Goal: Task Accomplishment & Management: Manage account settings

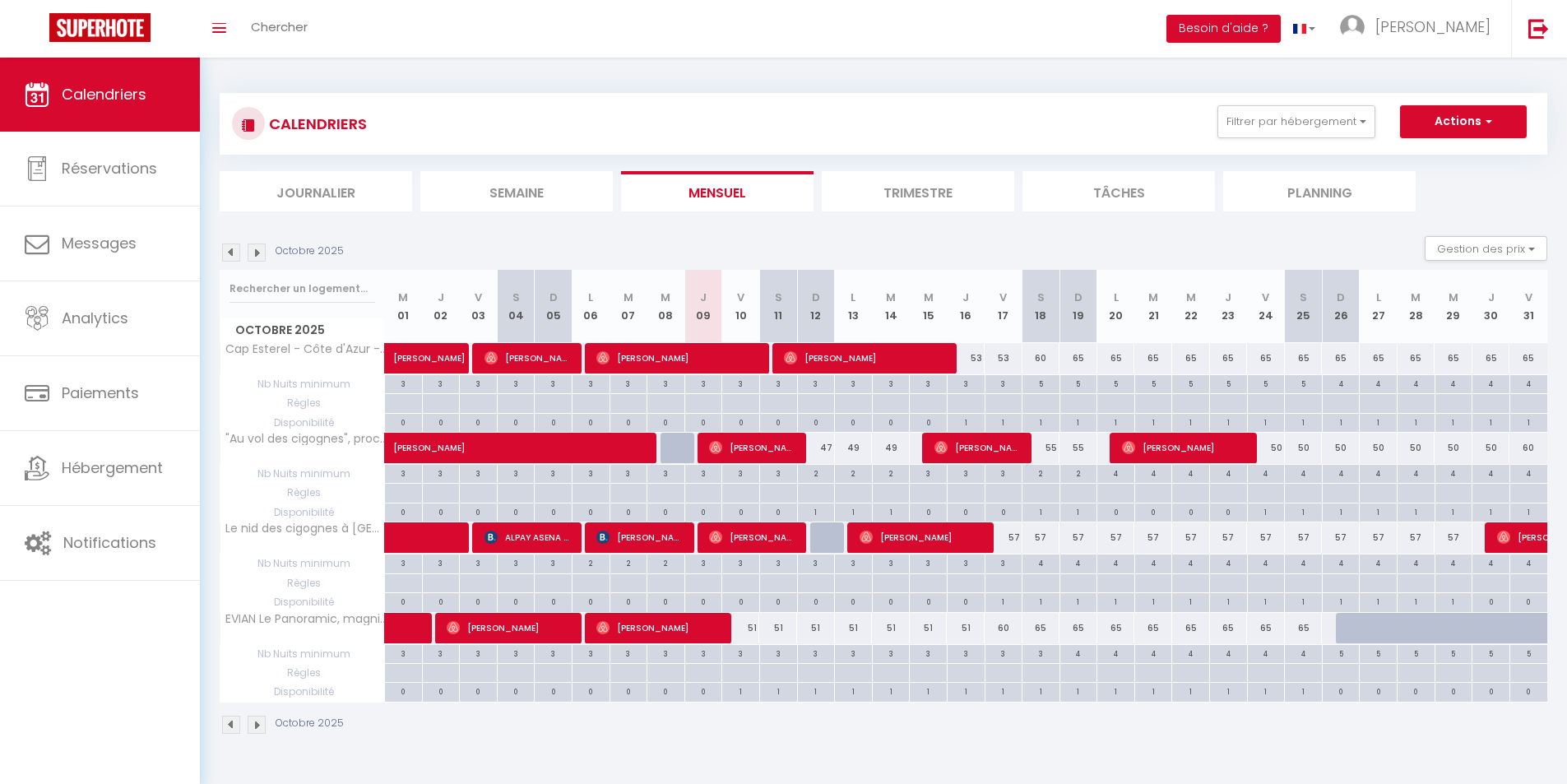
click at [1015, 550] on div "57" at bounding box center [1004, 537] width 38 height 30
type input "57"
type input "Ven 17 Octobre 2025"
type input "Sam 18 Octobre 2025"
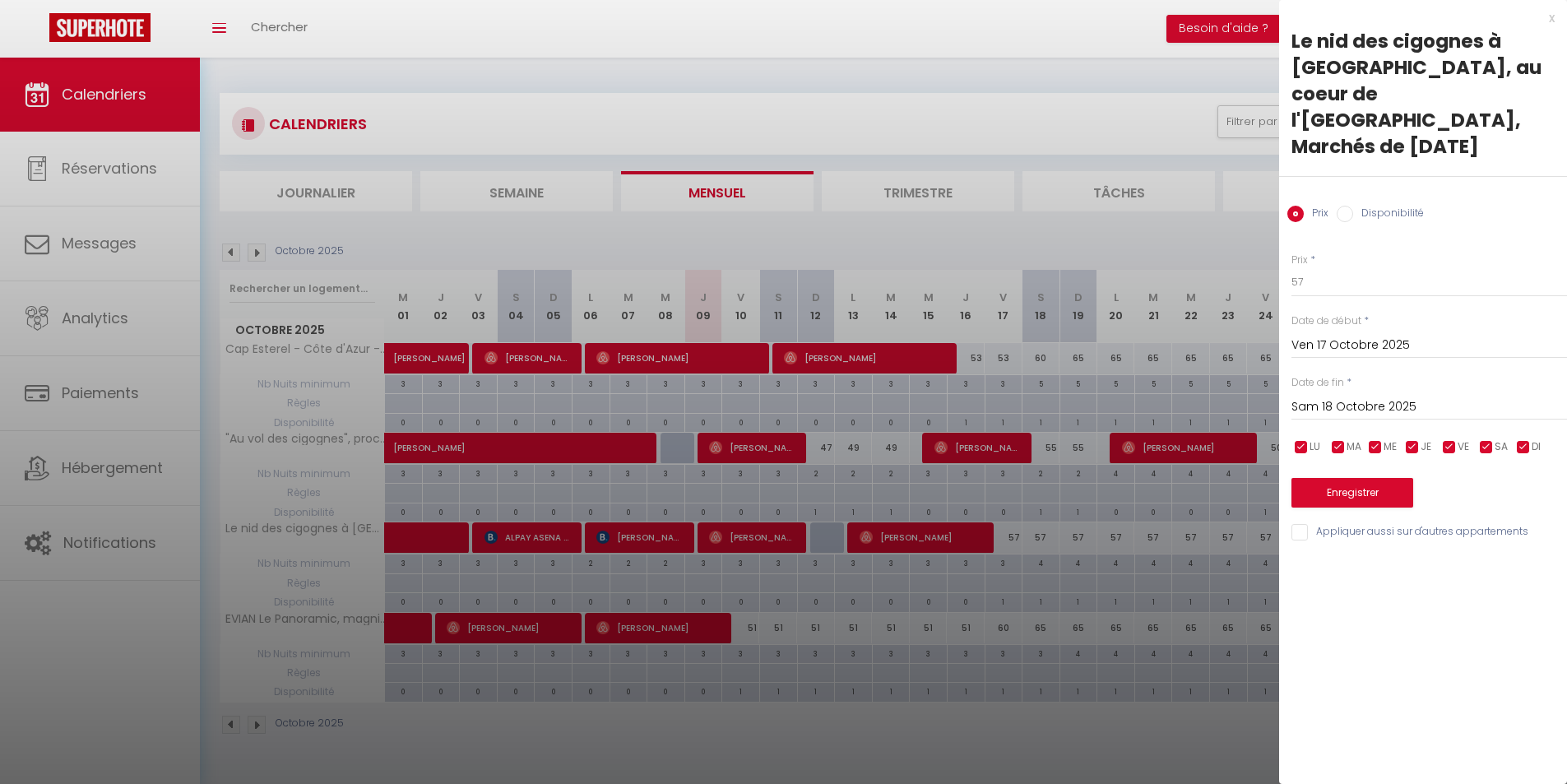
drag, startPoint x: 1376, startPoint y: 207, endPoint x: 1367, endPoint y: 230, distance: 24.7
click at [1373, 253] on div "Prix * 57" at bounding box center [1429, 275] width 276 height 45
click at [1361, 267] on input "57" at bounding box center [1429, 282] width 276 height 30
click at [1354, 396] on input "Sam 18 Octobre 2025" at bounding box center [1429, 406] width 276 height 21
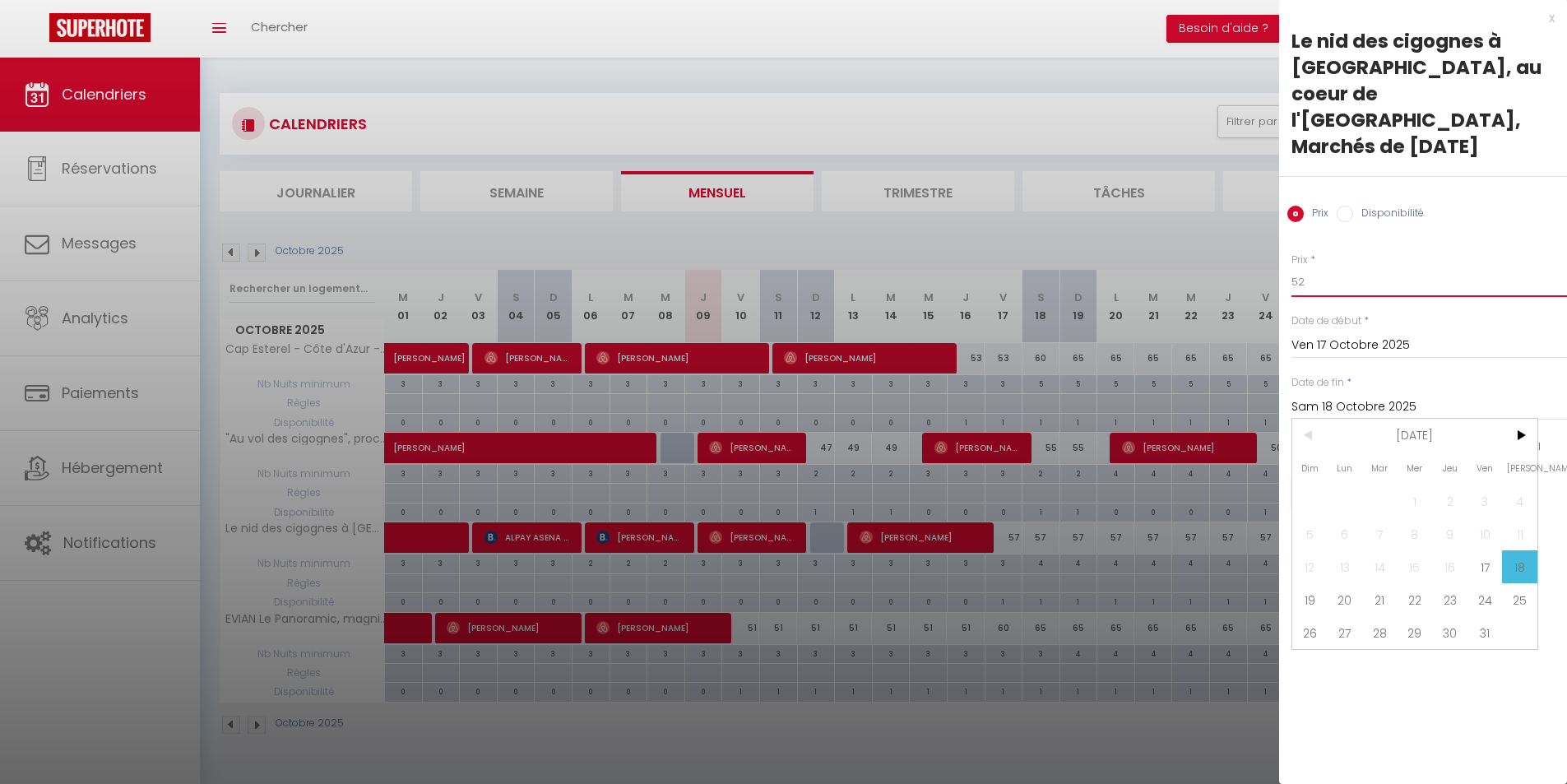
click at [1345, 267] on input "52" at bounding box center [1429, 282] width 276 height 30
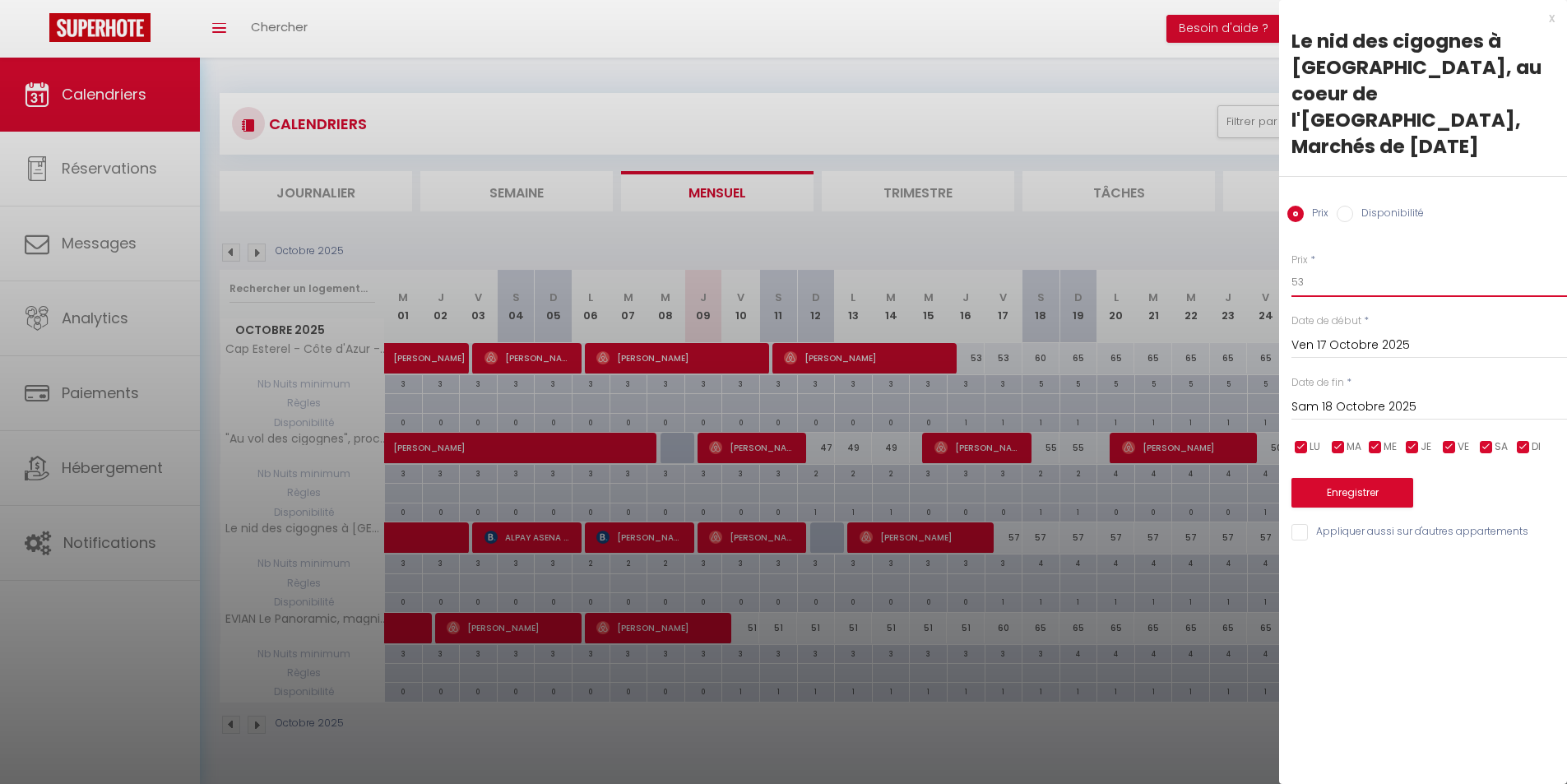
type input "53"
click at [1384, 396] on input "Sam 18 Octobre 2025" at bounding box center [1429, 406] width 276 height 21
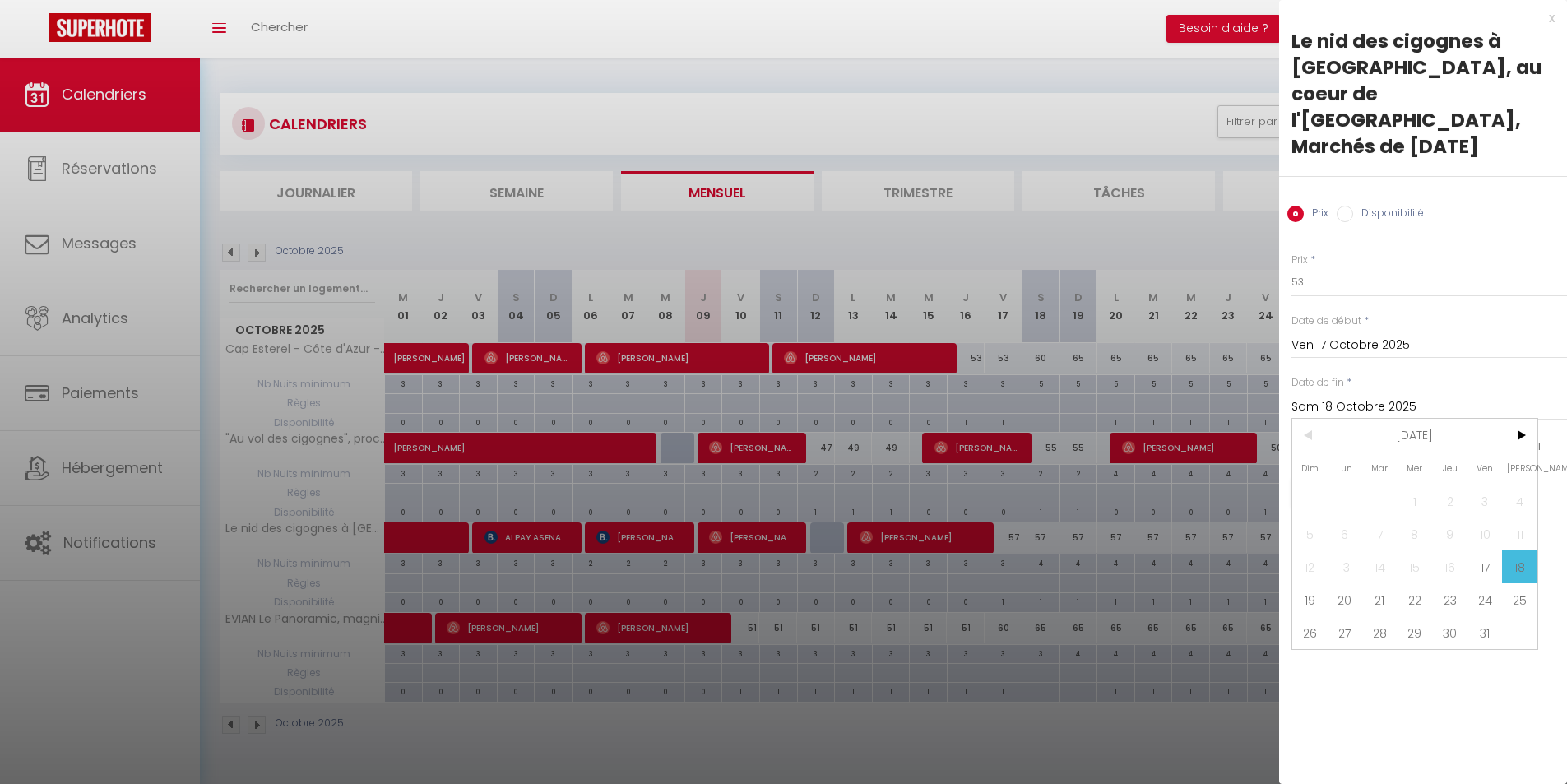
click at [1474, 616] on span "31" at bounding box center [1484, 632] width 35 height 33
type input "Ven 31 Octobre 2025"
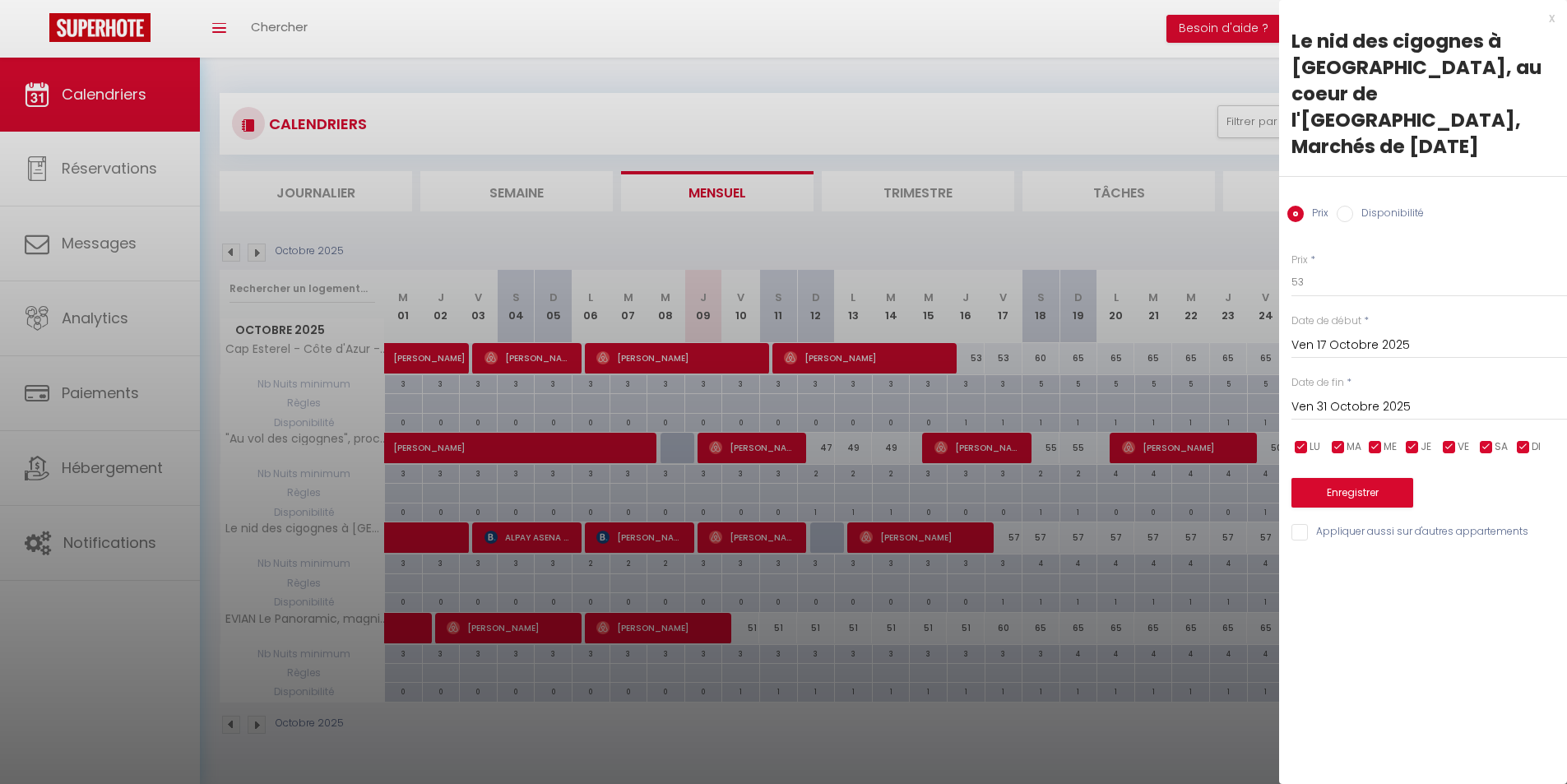
click at [1375, 457] on div "Enregistrer" at bounding box center [1429, 482] width 276 height 50
click at [1381, 478] on button "Enregistrer" at bounding box center [1352, 493] width 122 height 30
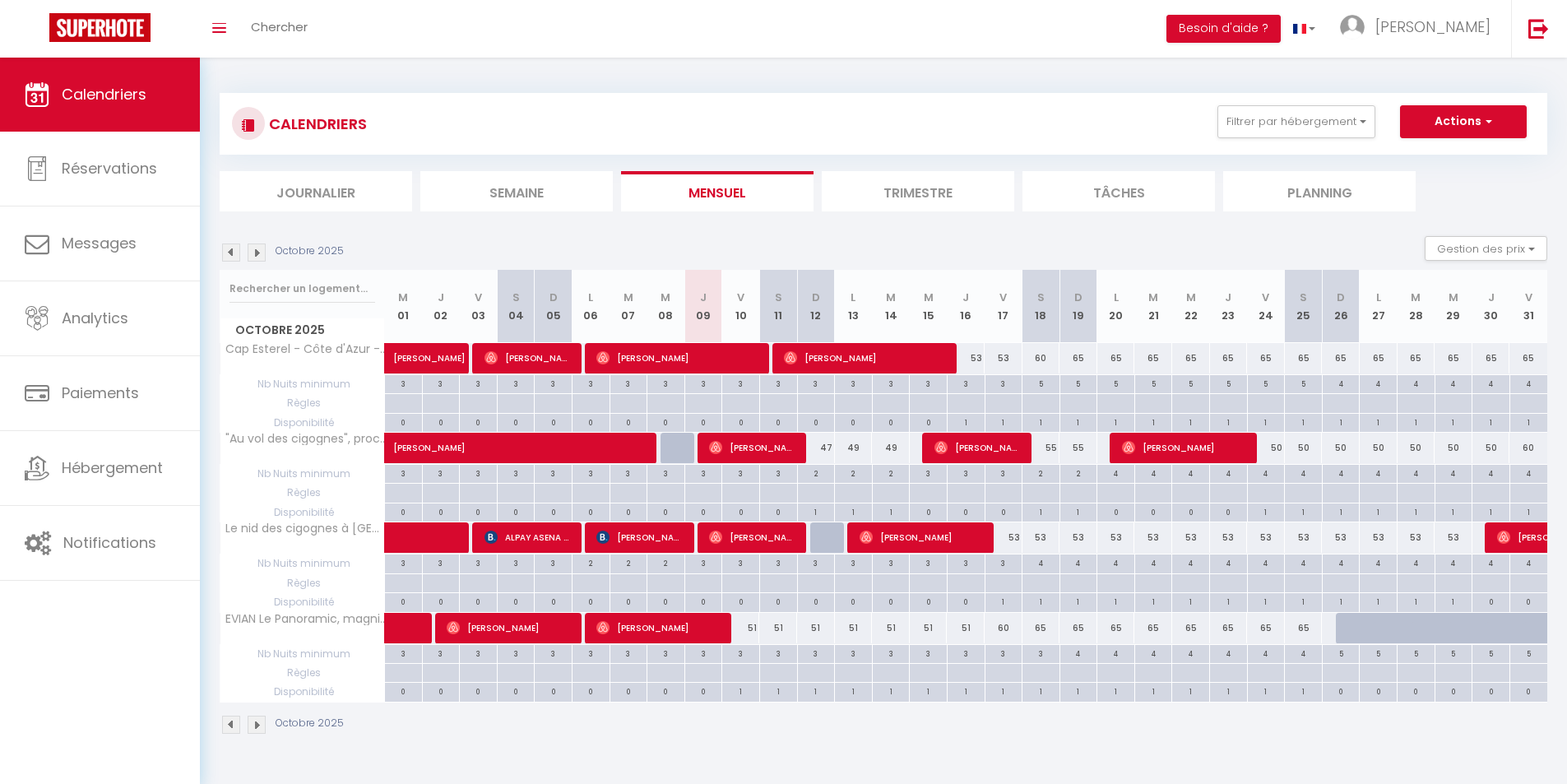
click at [1011, 565] on div "3" at bounding box center [1003, 562] width 37 height 16
type input "3"
type input "Ven 17 Octobre 2025"
type input "Sam 18 Octobre 2025"
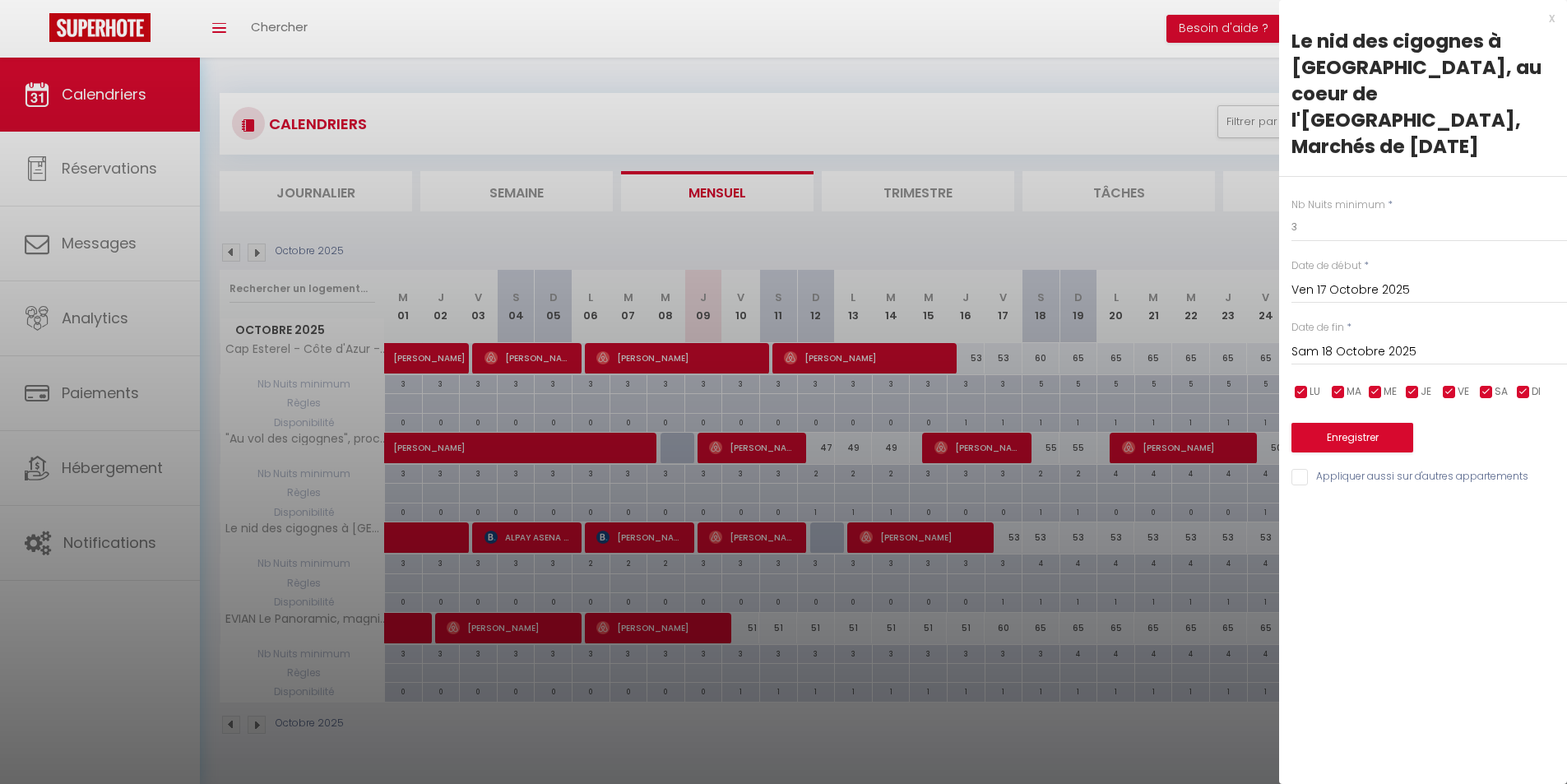
click at [1557, 19] on div "x Le nid des cigognes à [GEOGRAPHIC_DATA], au coeur de l'Alsace, Marchés de [DA…" at bounding box center [1423, 251] width 288 height 503
click at [1555, 17] on div "x Le nid des cigognes à [GEOGRAPHIC_DATA], au coeur de l'Alsace, Marchés de [DA…" at bounding box center [1423, 251] width 288 height 503
click at [1554, 15] on div "x" at bounding box center [1417, 18] width 276 height 20
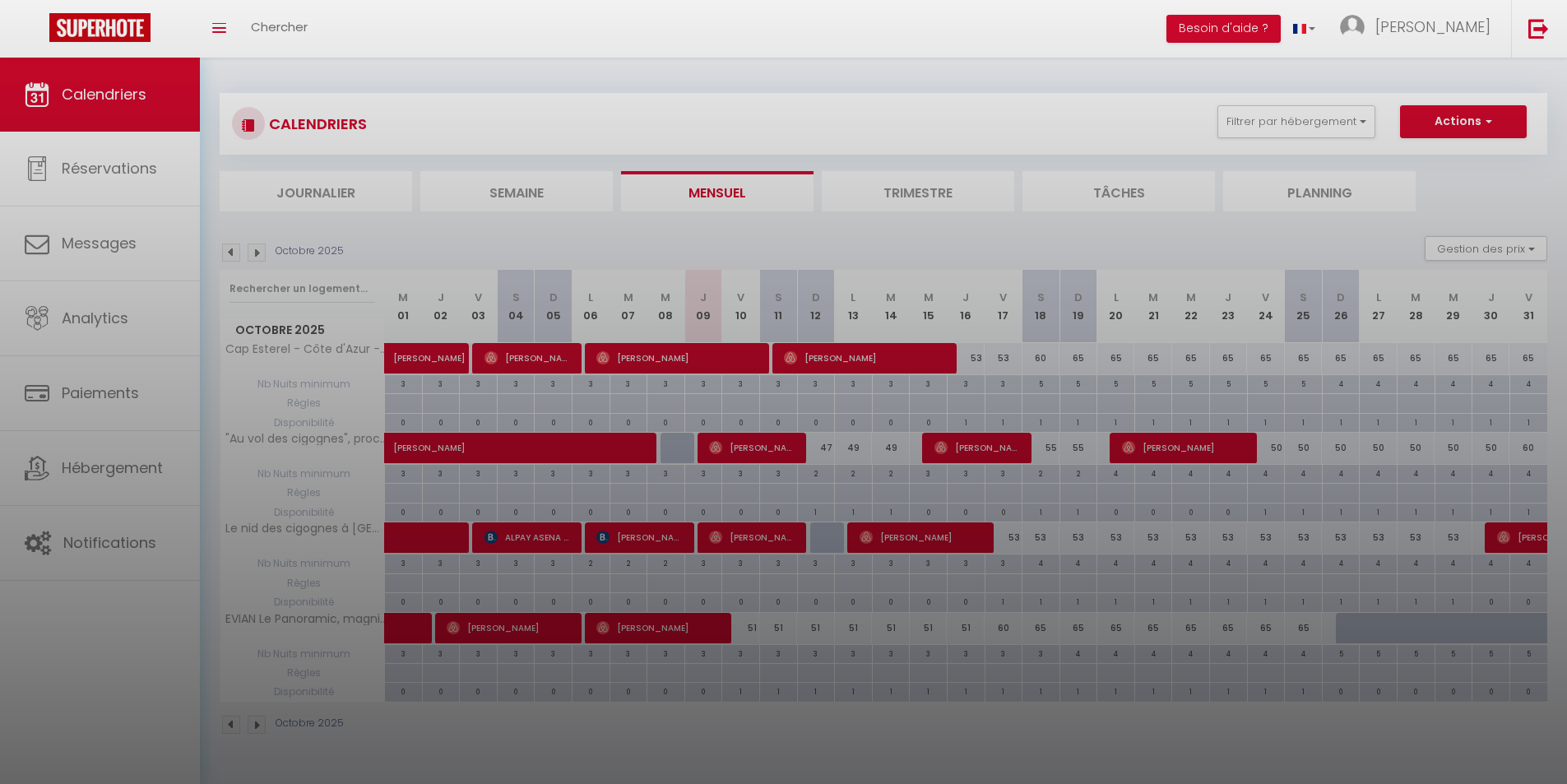
type input "undefined aN undefined NaN"
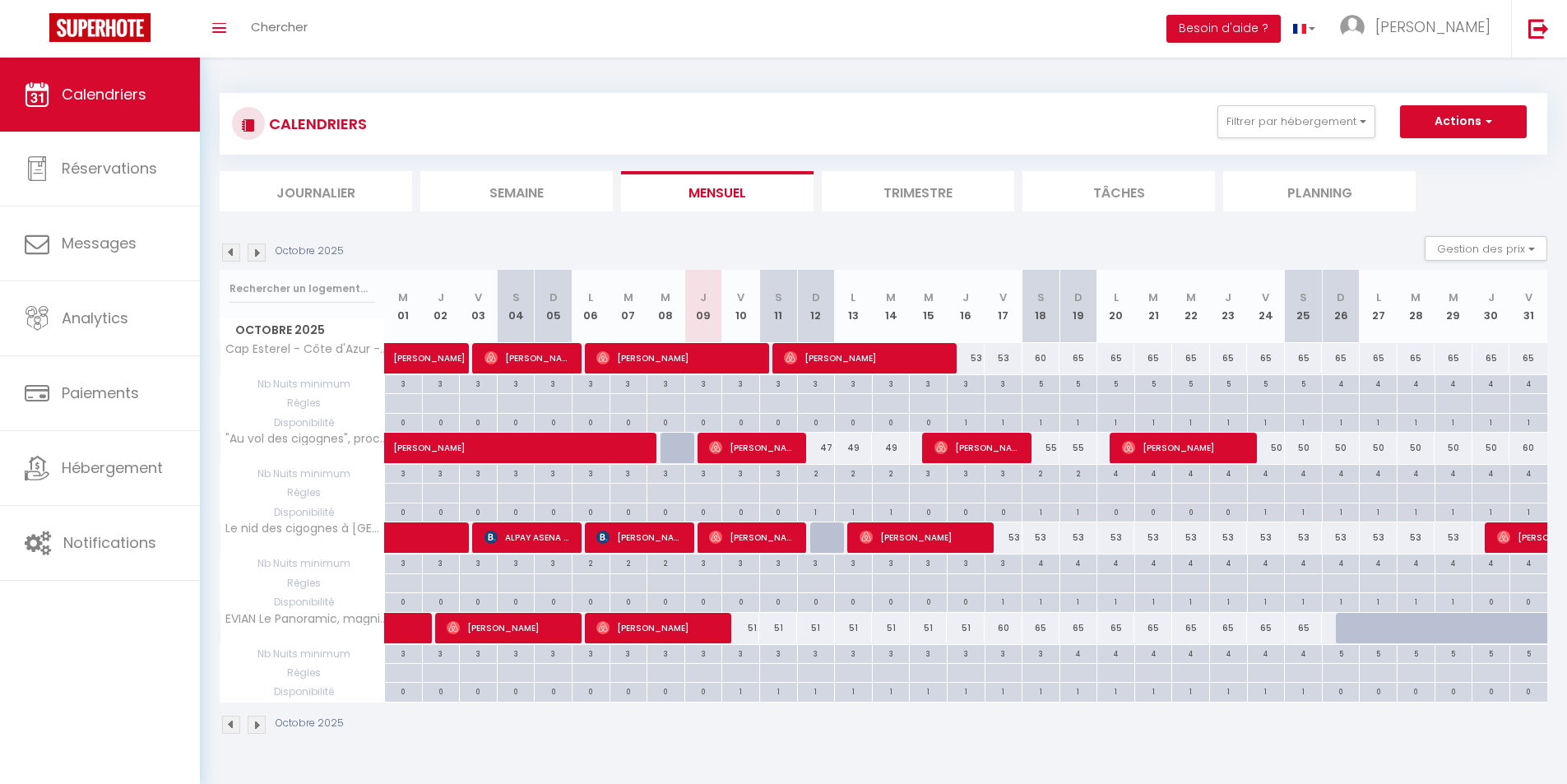
click at [1046, 568] on div "4" at bounding box center [1040, 562] width 37 height 16
type input "4"
type input "Sam 18 Octobre 2025"
type input "Dim 19 Octobre 2025"
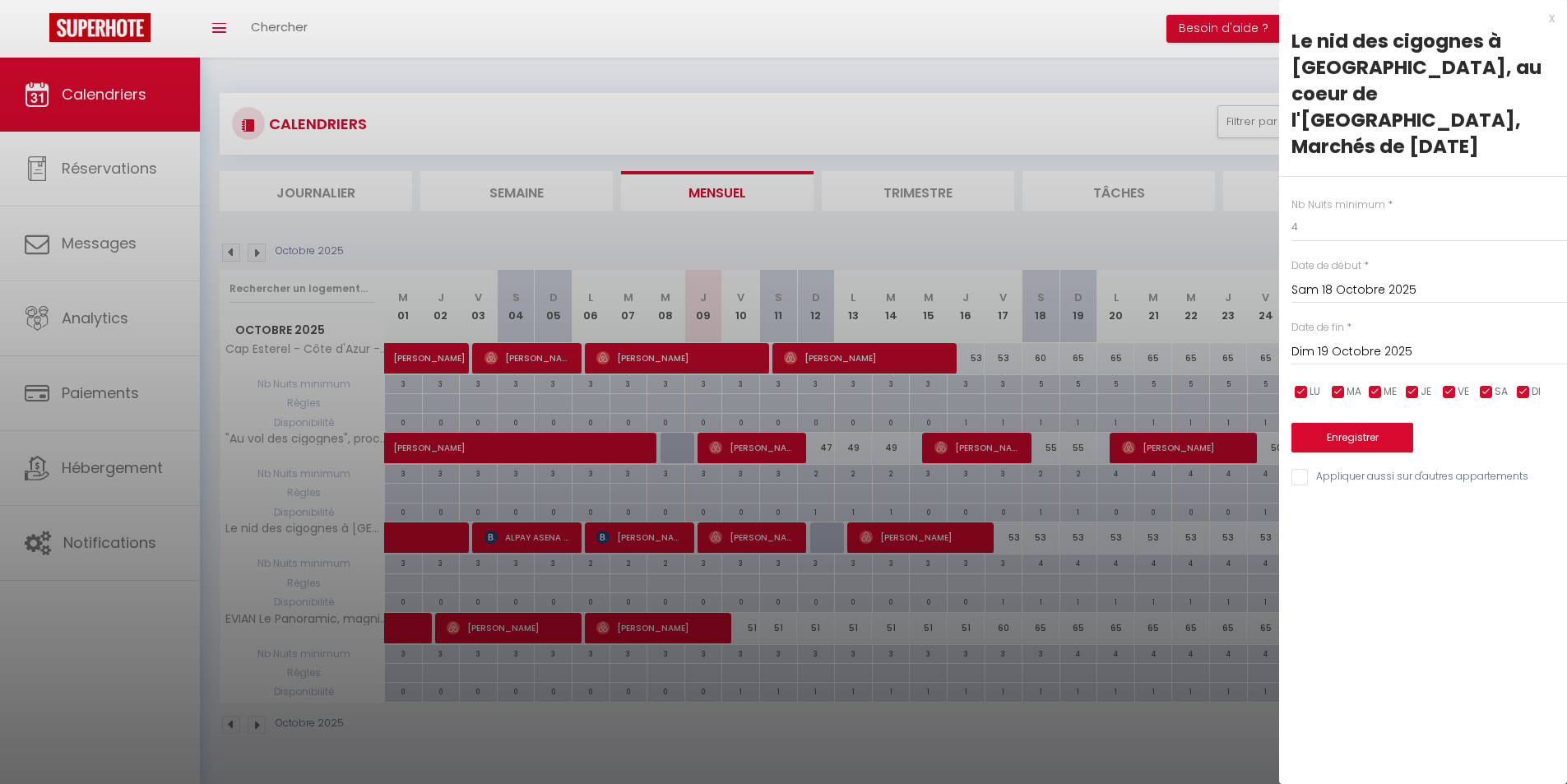
click at [1354, 192] on div "Nb Nuits minimum * 4 Date de début * [DATE] < [DATE] > Dim Lun Mar Mer Jeu Ven …" at bounding box center [1423, 332] width 288 height 311
click at [1355, 212] on input "4" at bounding box center [1429, 227] width 276 height 30
type input "3"
click at [1356, 341] on input "Dim 19 Octobre 2025" at bounding box center [1429, 351] width 276 height 21
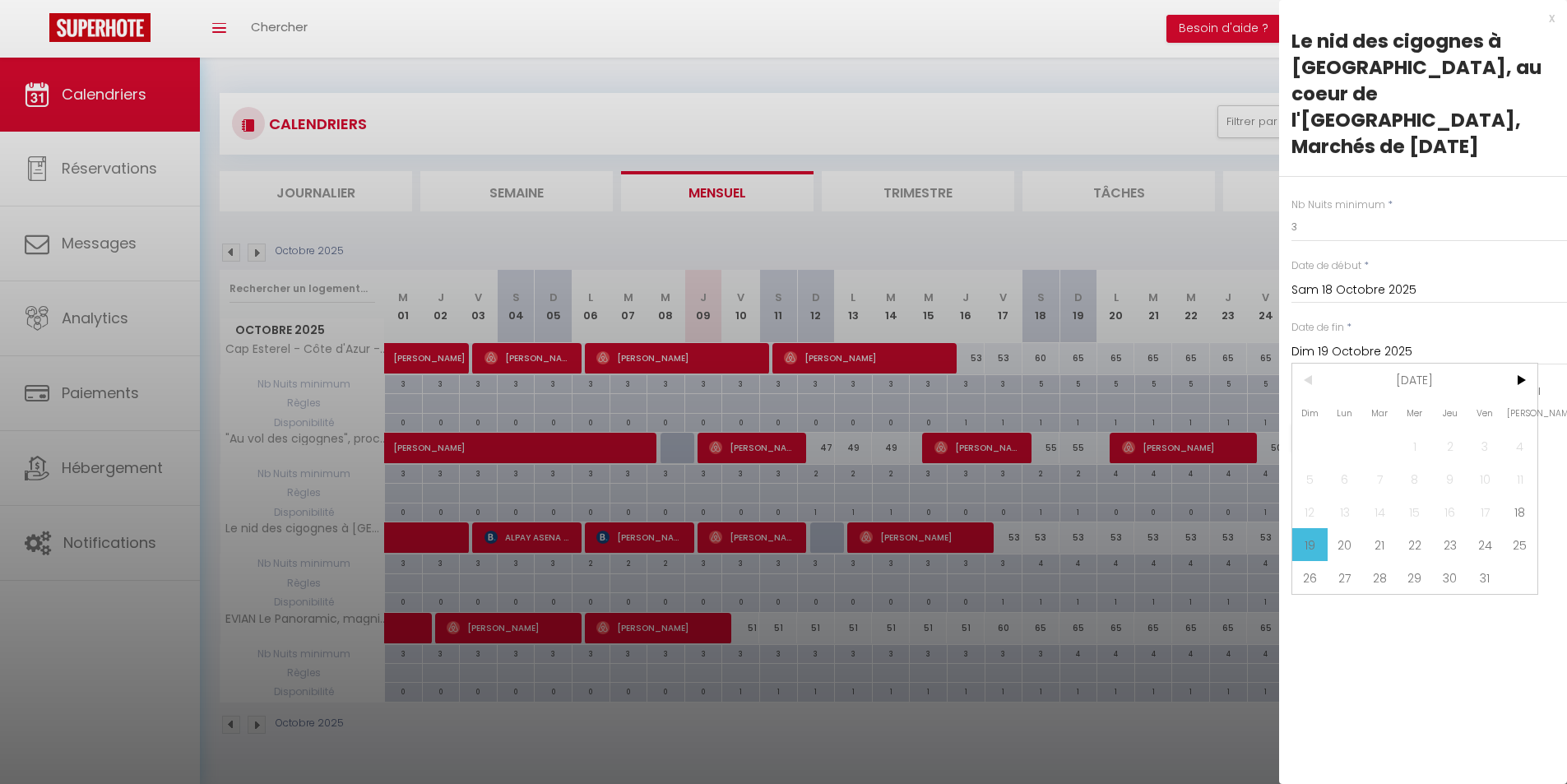
click at [1482, 561] on span "31" at bounding box center [1484, 577] width 35 height 33
type input "Ven 31 Octobre 2025"
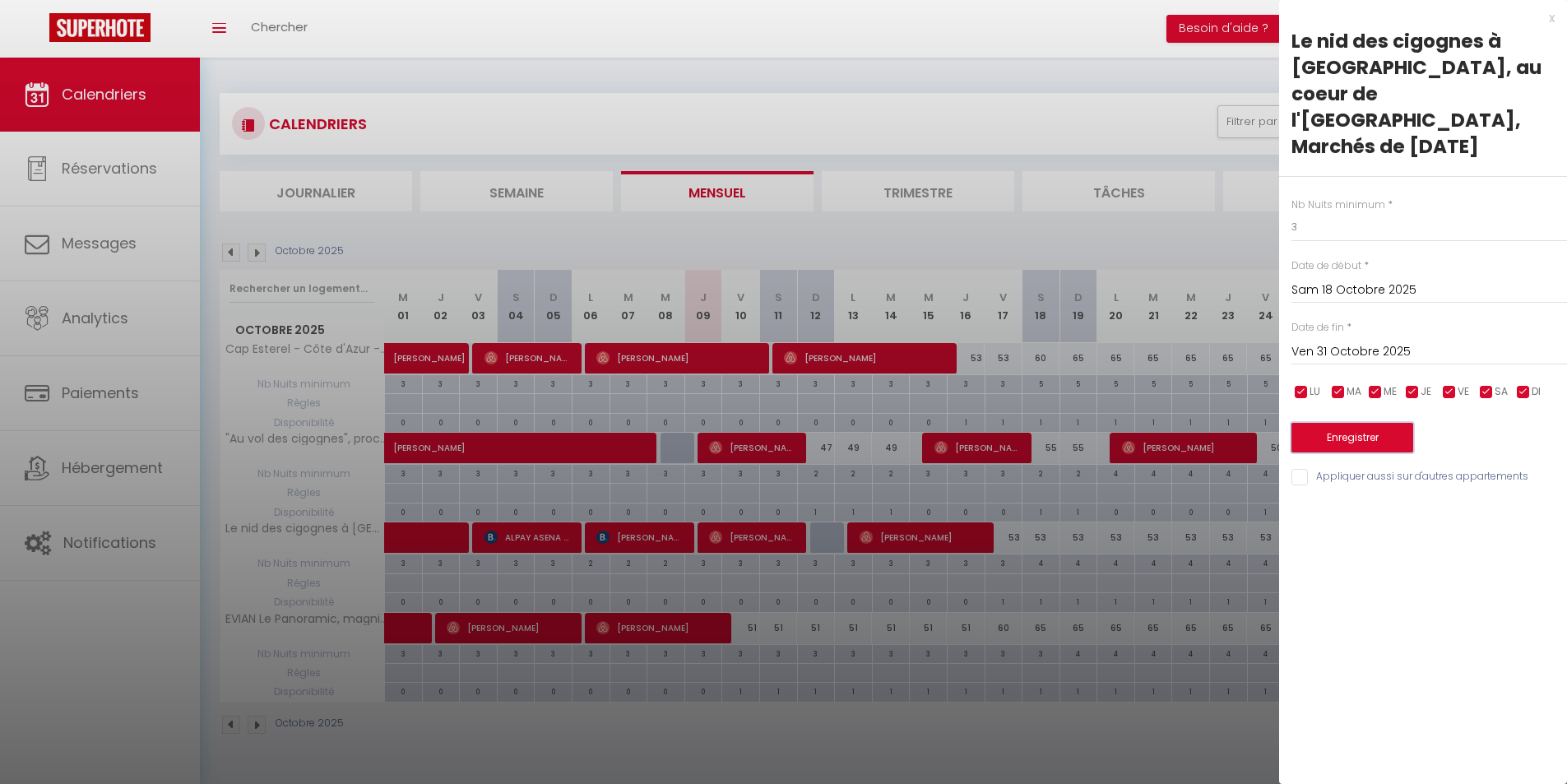
click at [1383, 423] on button "Enregistrer" at bounding box center [1352, 438] width 122 height 30
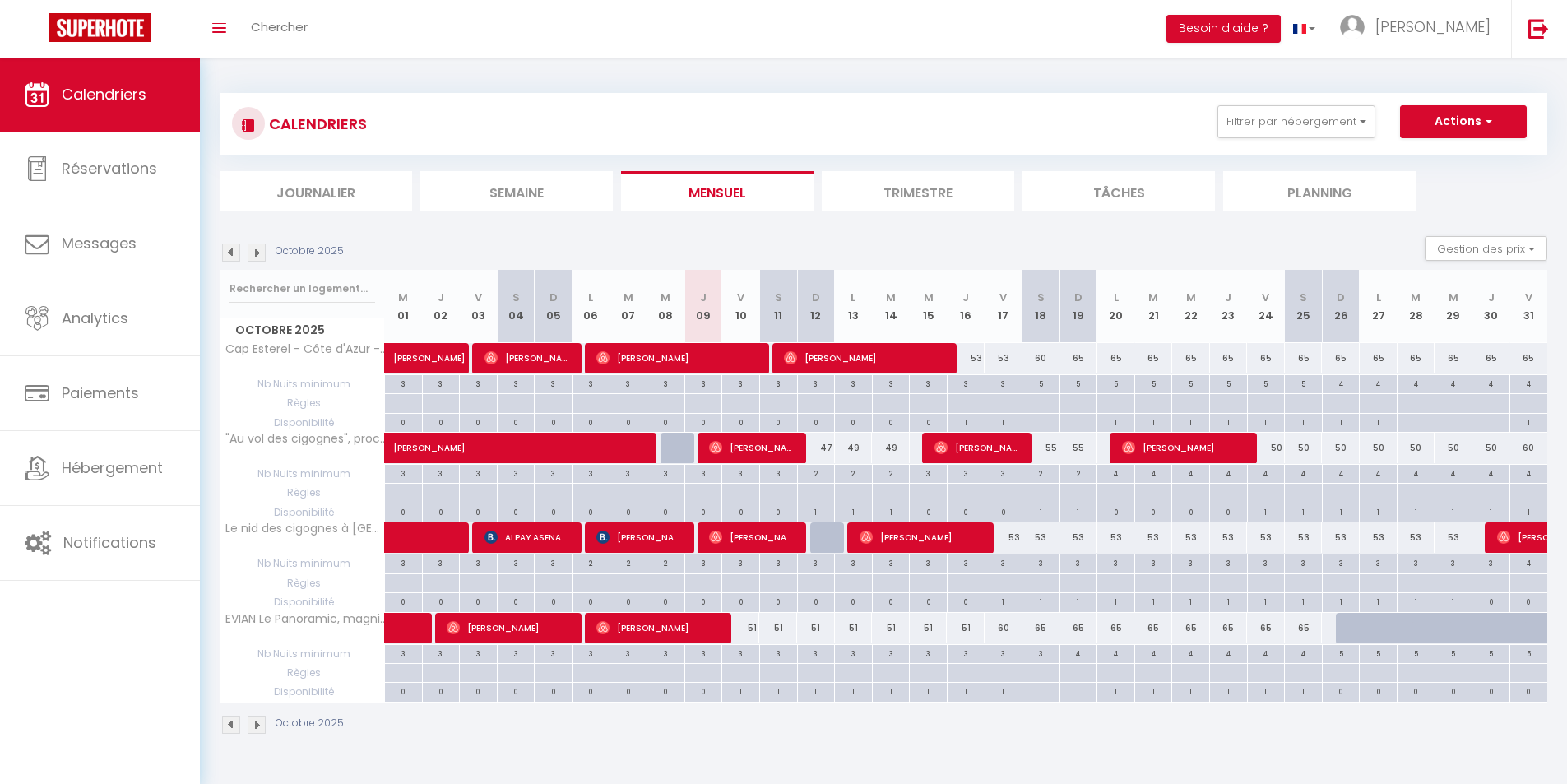
click at [1267, 475] on div "4" at bounding box center [1266, 473] width 37 height 16
type input "4"
type input "Ven 24 Octobre 2025"
type input "Sam 25 Octobre 2025"
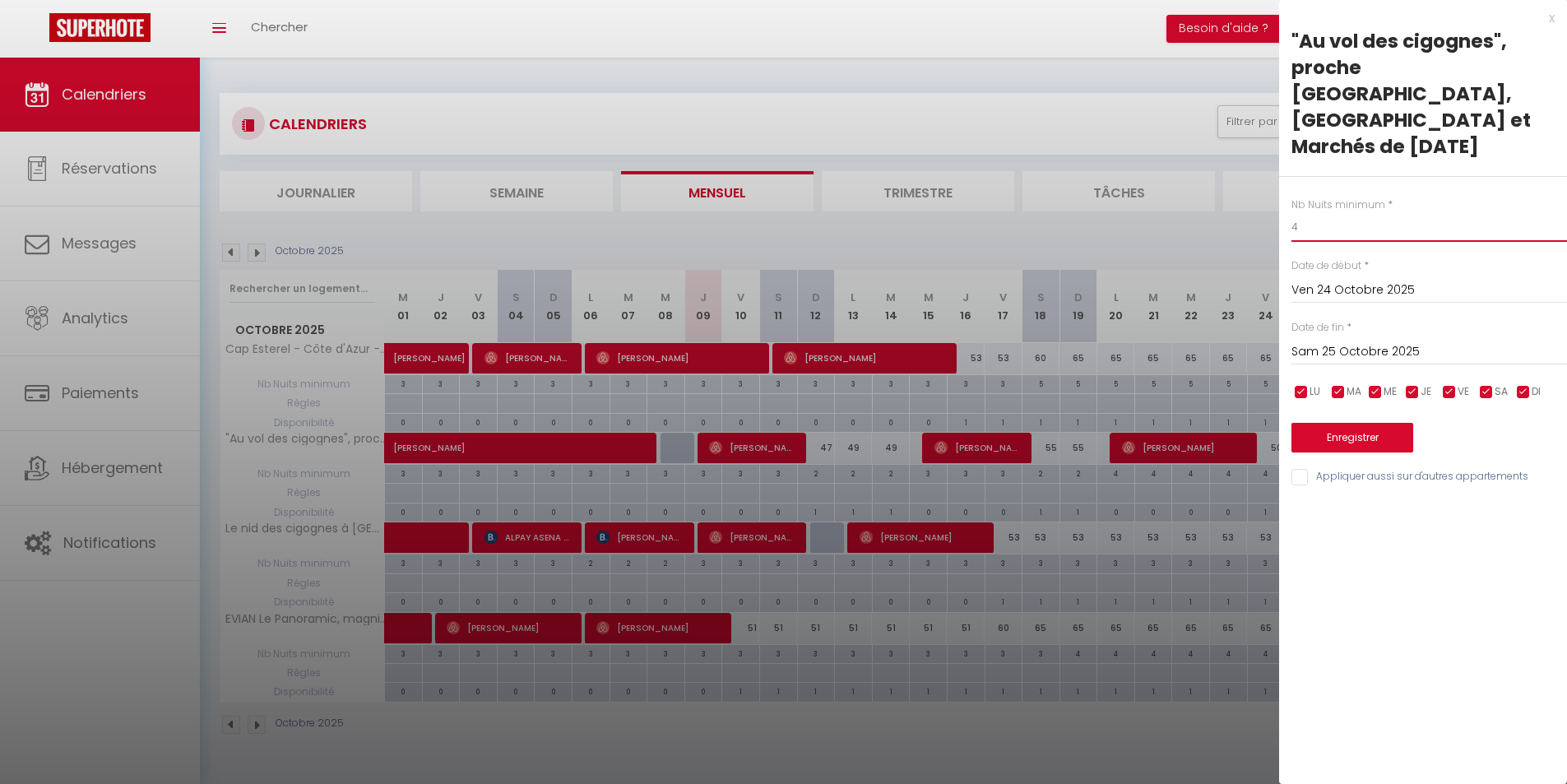
click at [1317, 212] on input "4" at bounding box center [1429, 227] width 276 height 30
type input "3"
click at [1383, 341] on input "Sam 25 Octobre 2025" at bounding box center [1429, 351] width 276 height 21
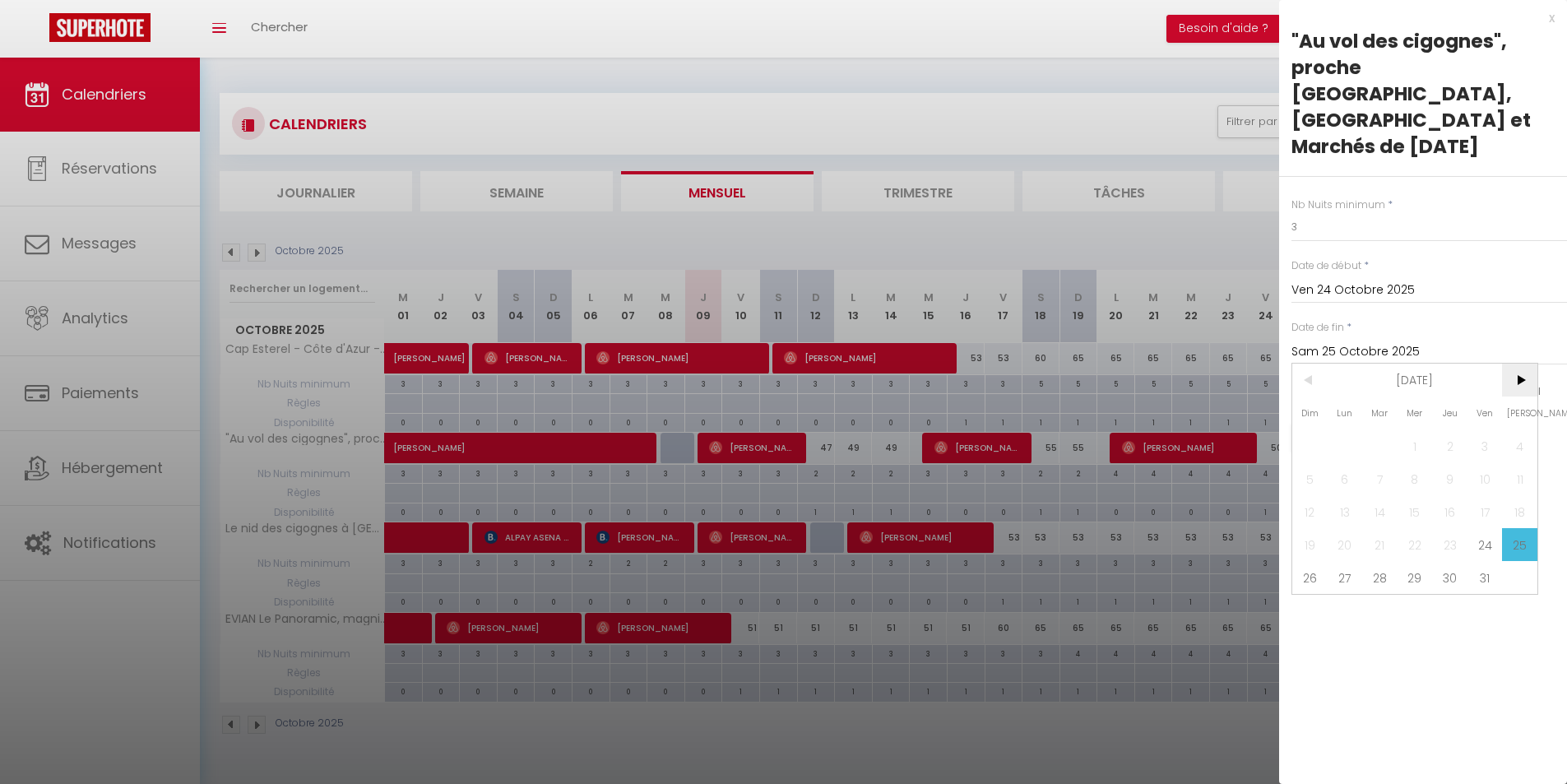
click at [1517, 364] on span ">" at bounding box center [1519, 380] width 35 height 33
click at [1528, 429] on span "1" at bounding box center [1519, 445] width 35 height 33
type input "[DATE]"
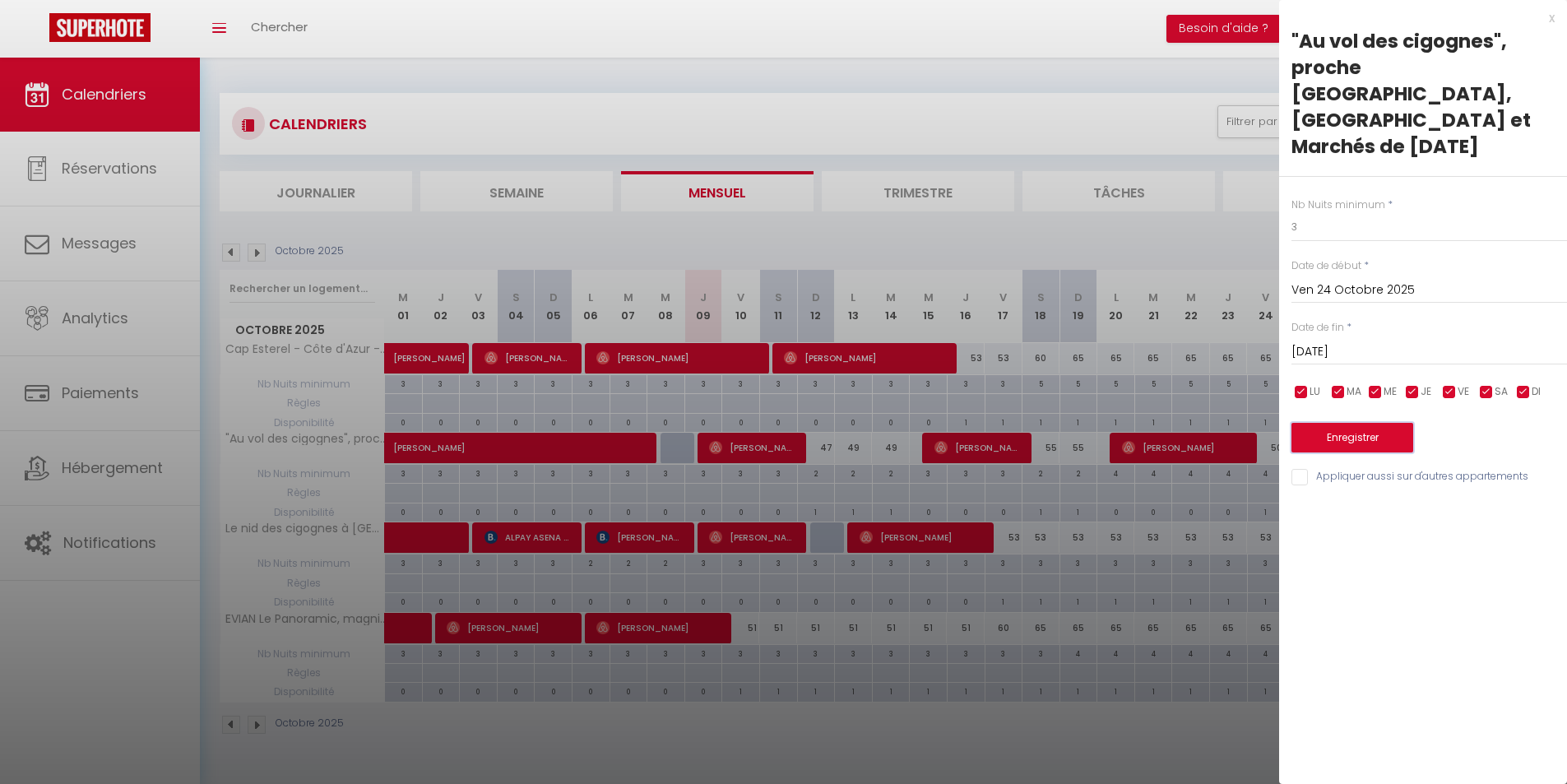
click at [1395, 423] on button "Enregistrer" at bounding box center [1352, 438] width 122 height 30
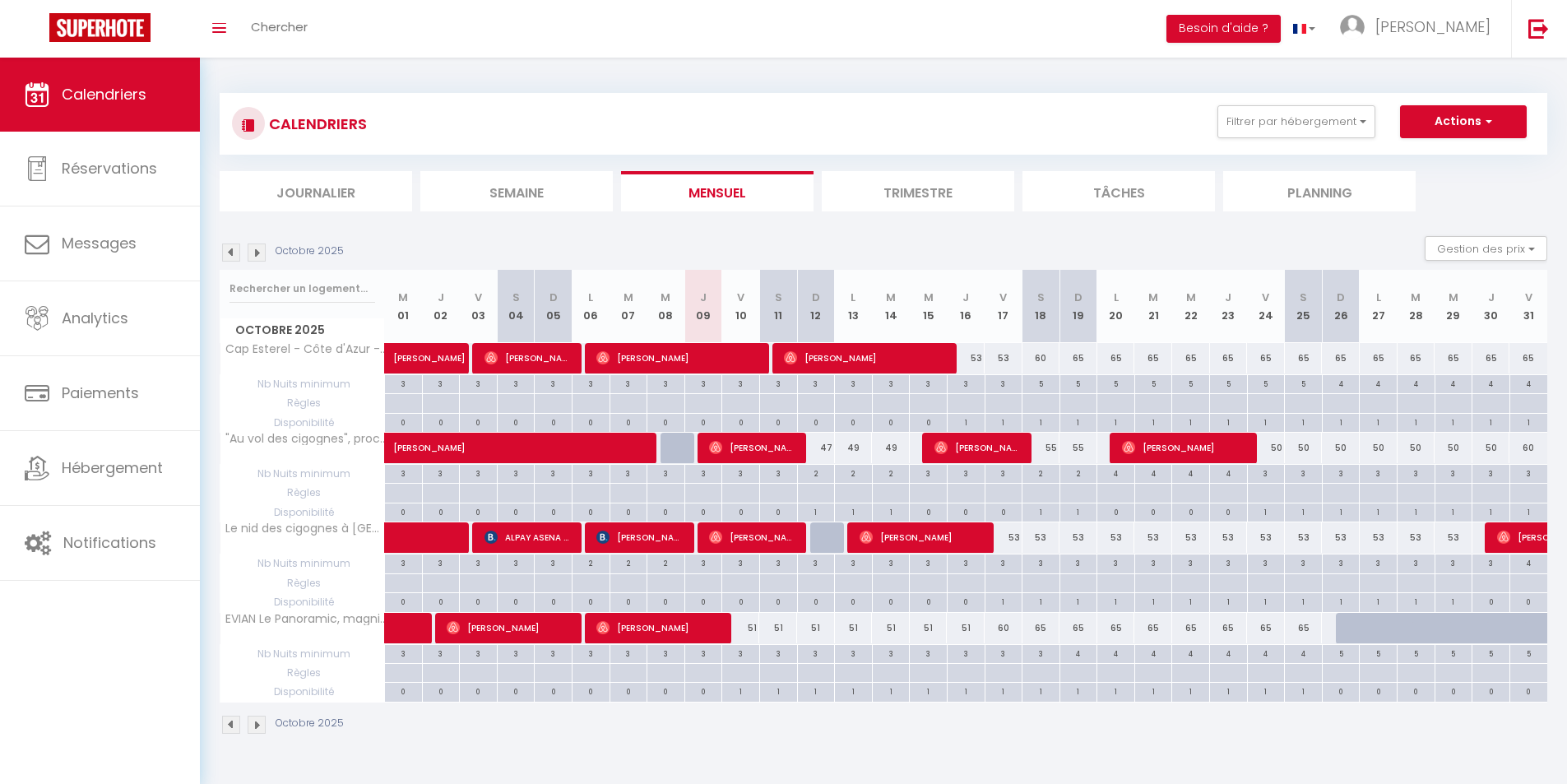
click at [256, 254] on img at bounding box center [257, 252] width 18 height 18
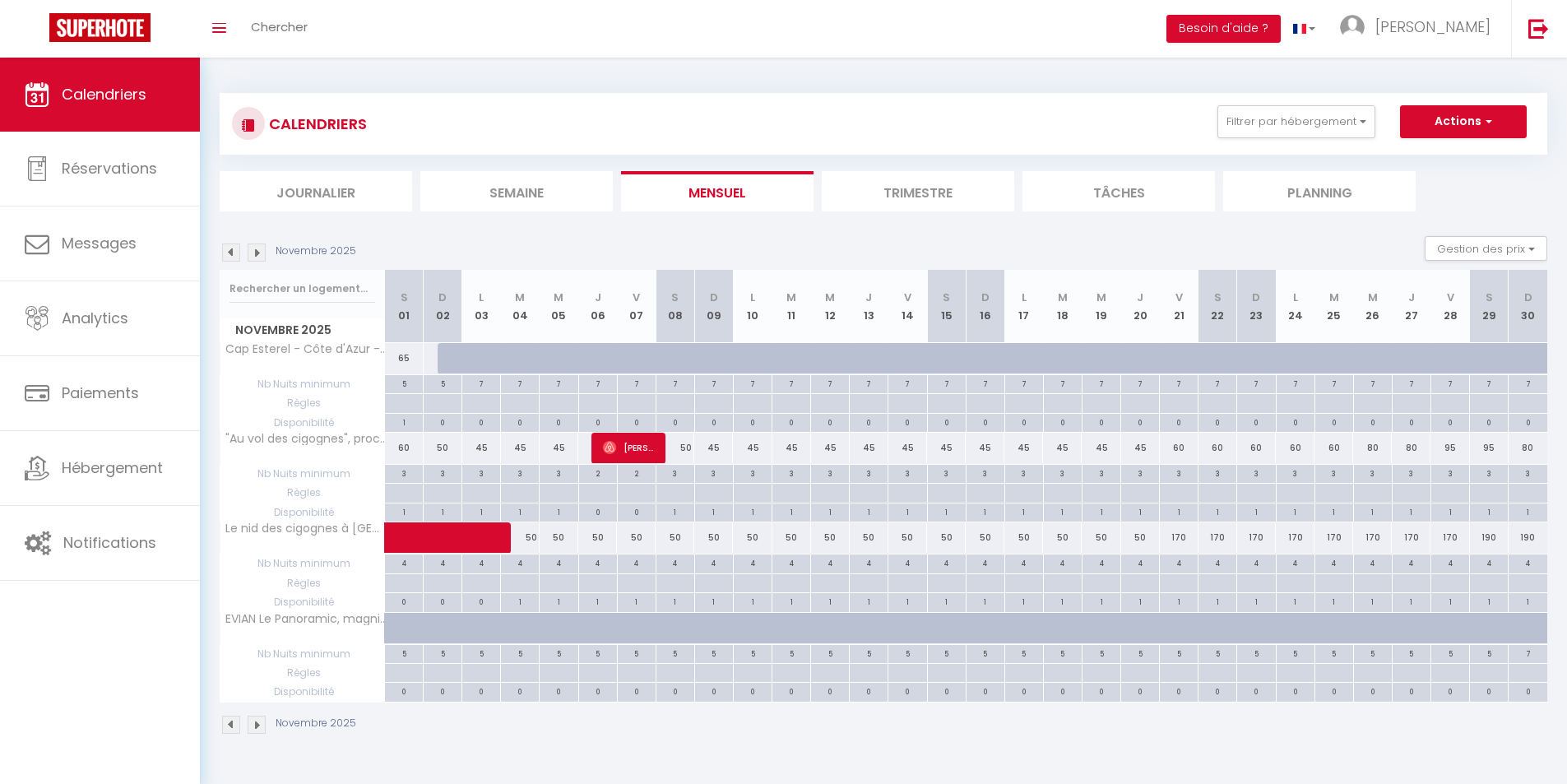
click at [228, 253] on img at bounding box center [231, 252] width 18 height 18
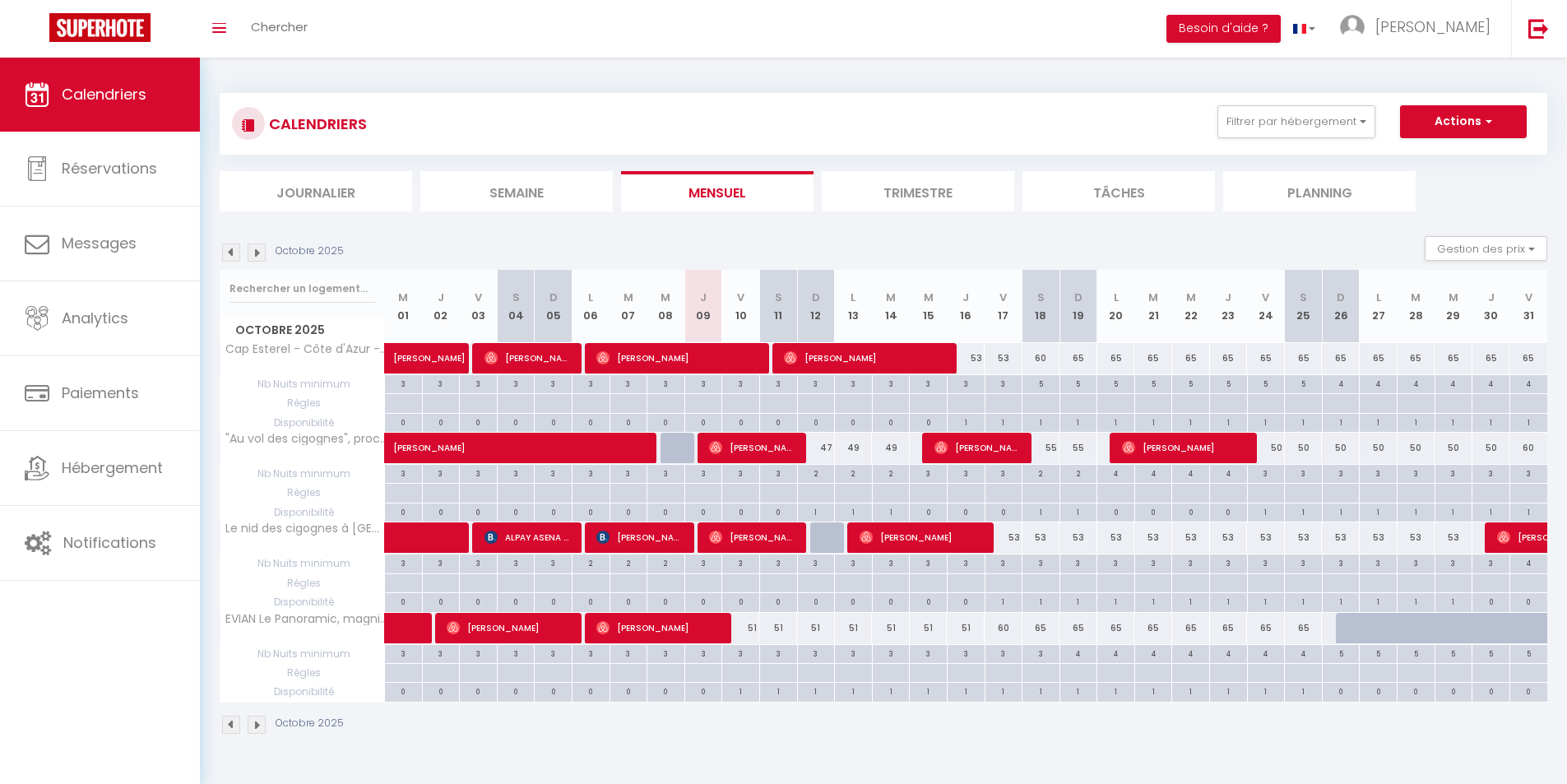
click at [829, 452] on div "47" at bounding box center [816, 448] width 38 height 30
type input "47"
type input "Dim 12 Octobre 2025"
type input "Lun 13 Octobre 2025"
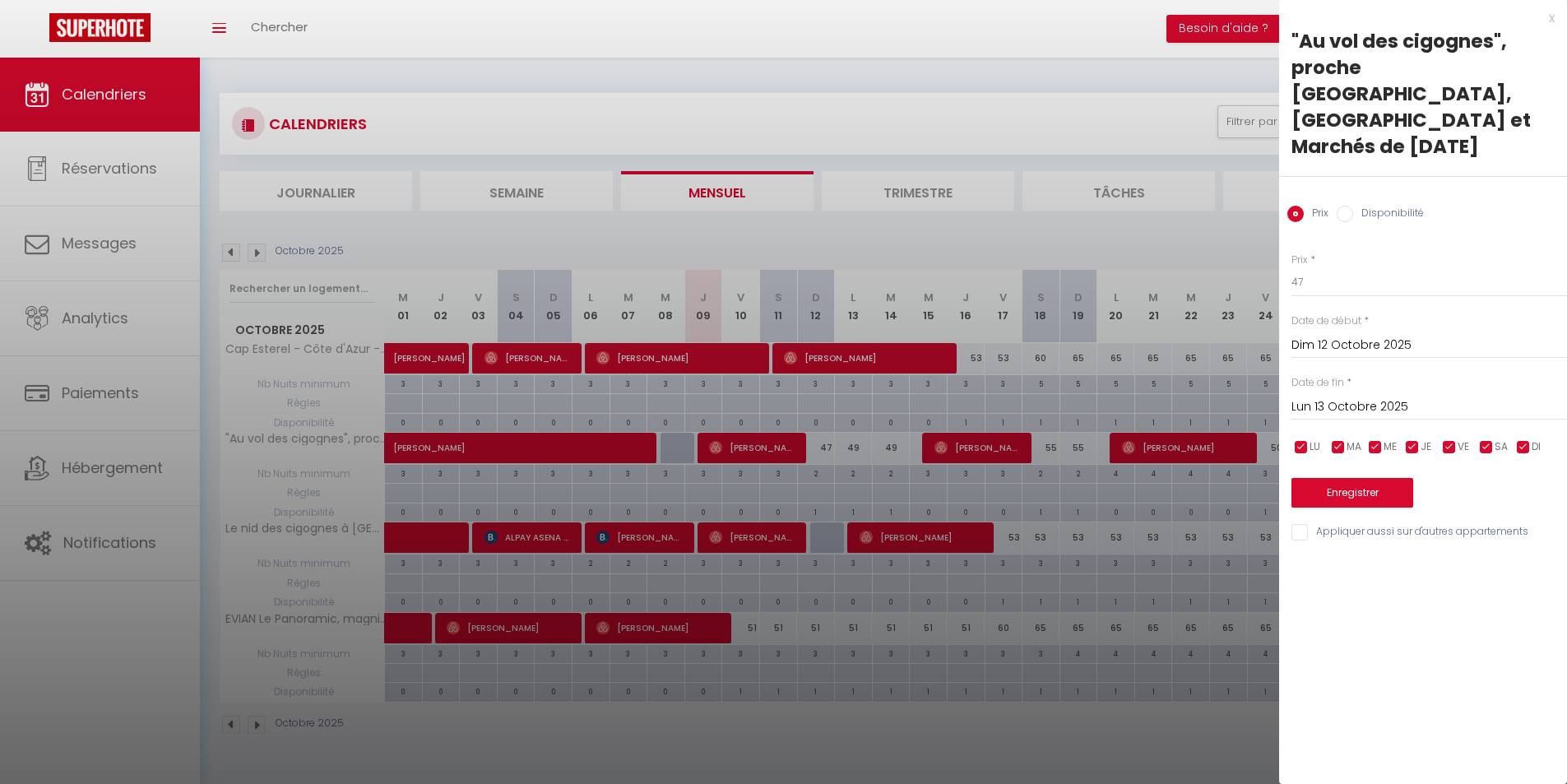
click at [1556, 17] on div "x "Au vol des cigognes", proche [GEOGRAPHIC_DATA], [GEOGRAPHIC_DATA] et Marchés…" at bounding box center [1423, 279] width 288 height 559
click at [1550, 21] on div "x" at bounding box center [1417, 18] width 276 height 20
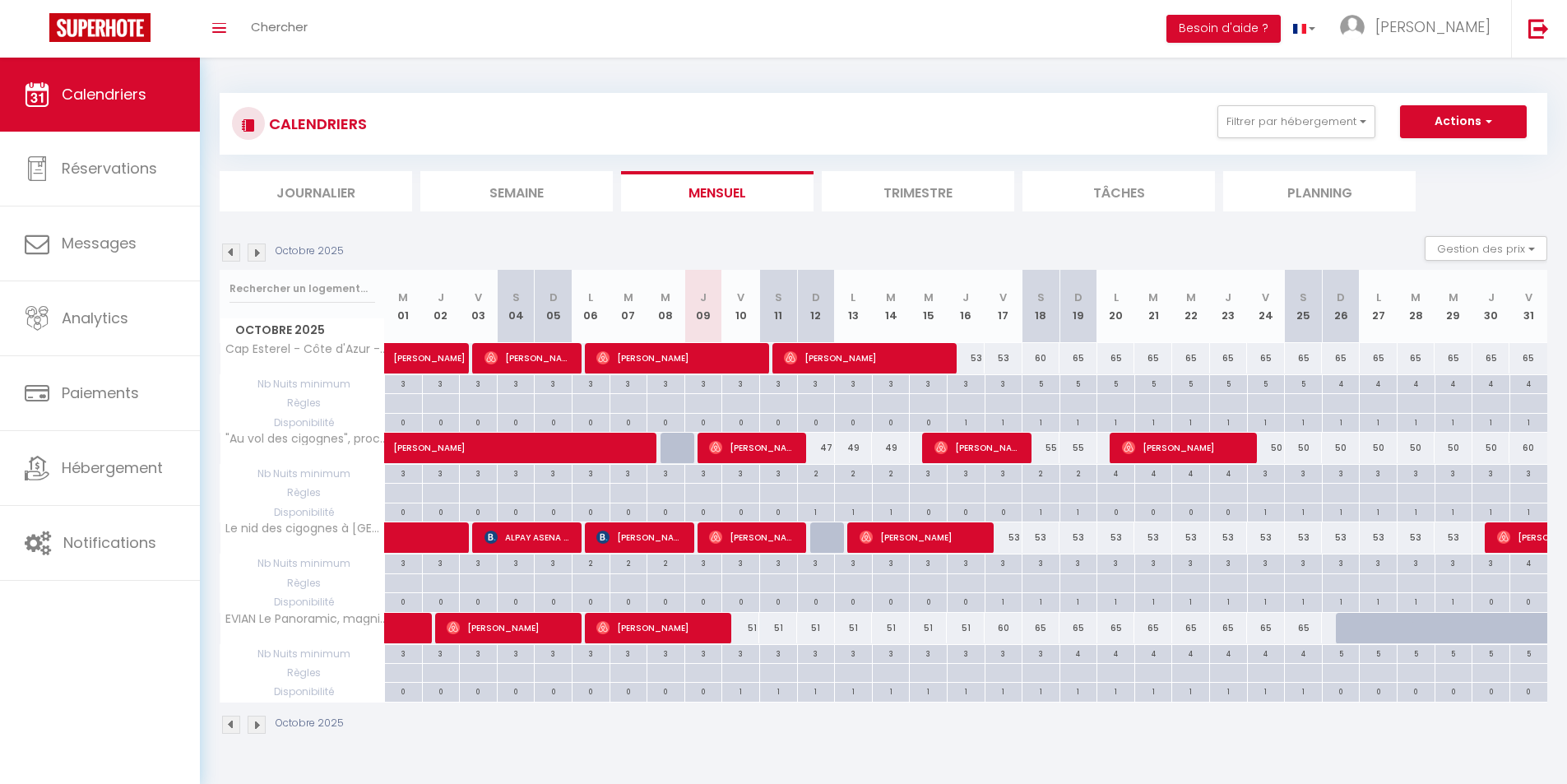
click at [855, 455] on div "49" at bounding box center [854, 448] width 38 height 30
type input "49"
type input "Lun 13 Octobre 2025"
type input "[DATE]"
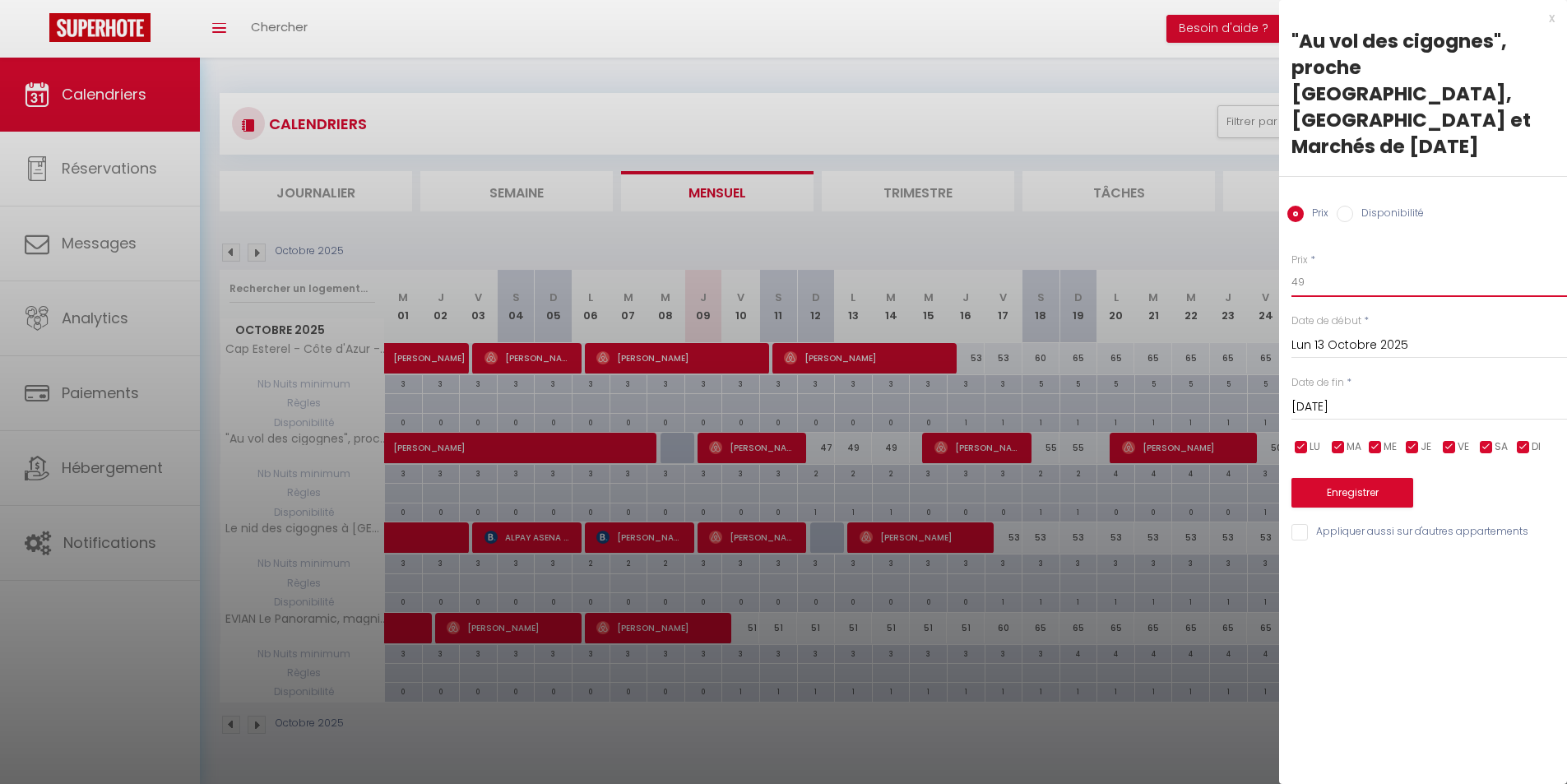
click at [1310, 267] on input "49" at bounding box center [1429, 282] width 276 height 30
click at [1554, 23] on div "x" at bounding box center [1417, 18] width 276 height 20
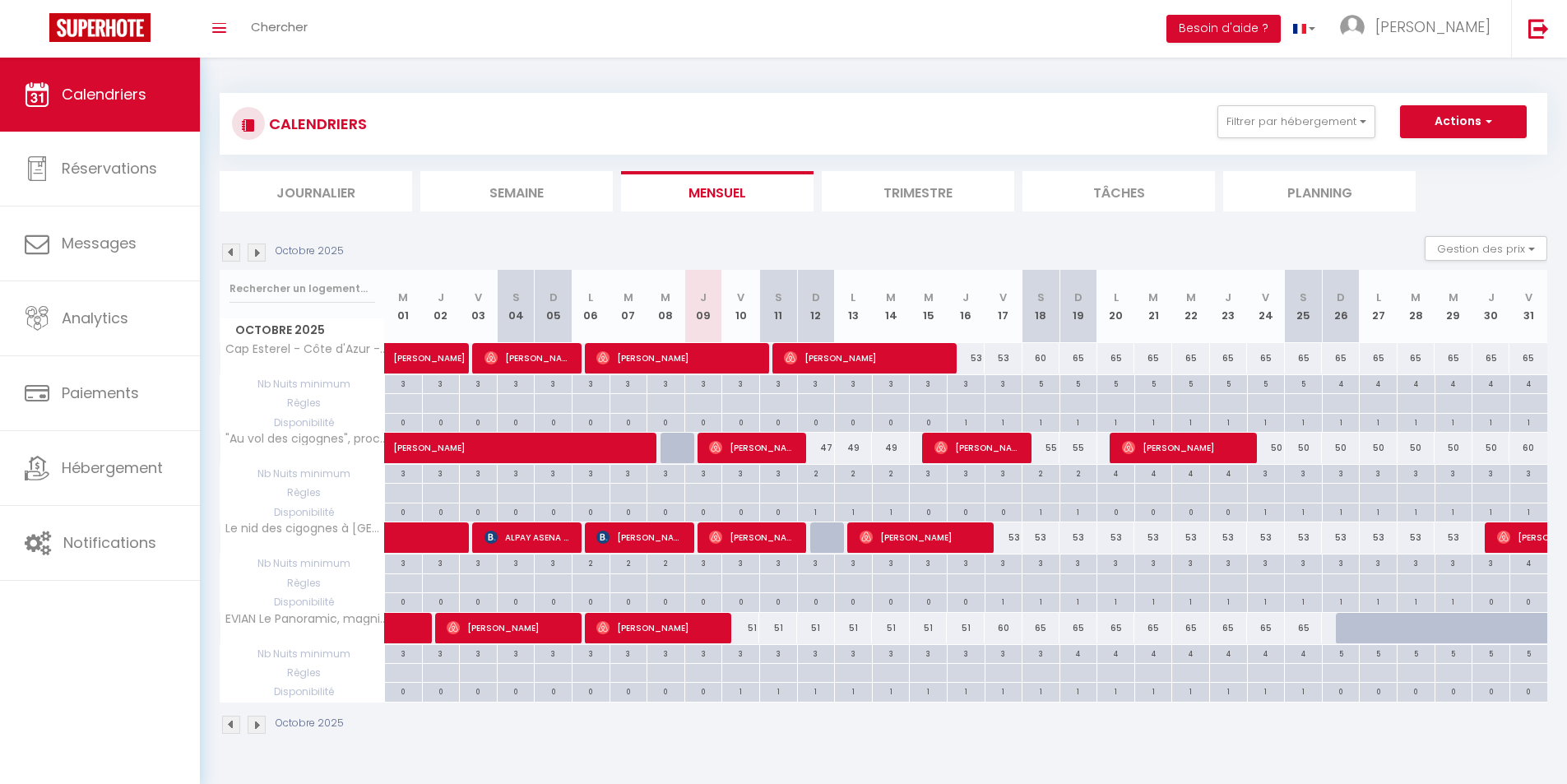
click at [832, 447] on div "47" at bounding box center [816, 448] width 38 height 30
type input "47"
type input "Dim 12 Octobre 2025"
type input "Lun 13 Octobre 2025"
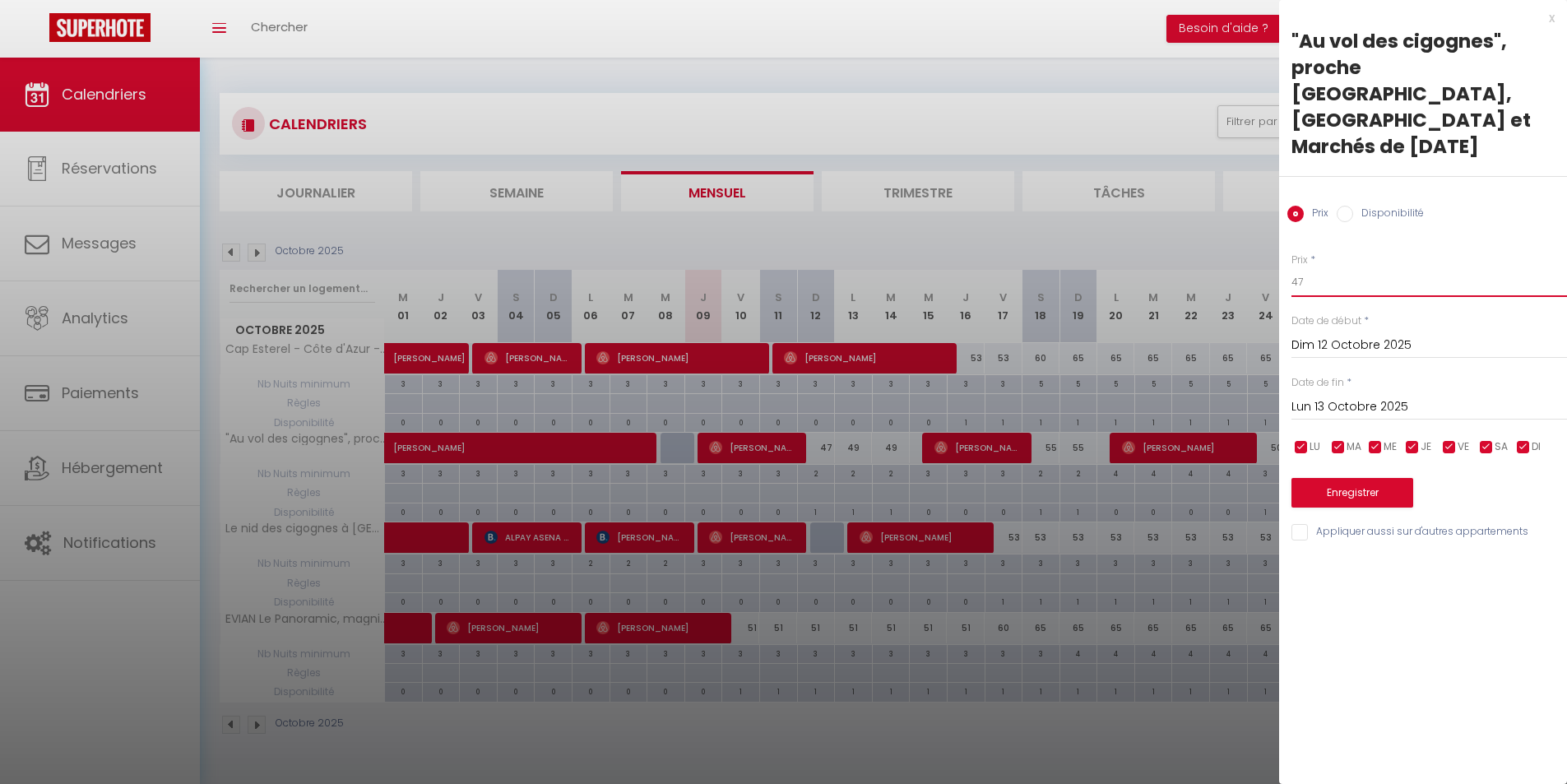
click at [1327, 267] on input "47" at bounding box center [1429, 282] width 276 height 30
type input "48"
click at [1363, 478] on button "Enregistrer" at bounding box center [1352, 493] width 122 height 30
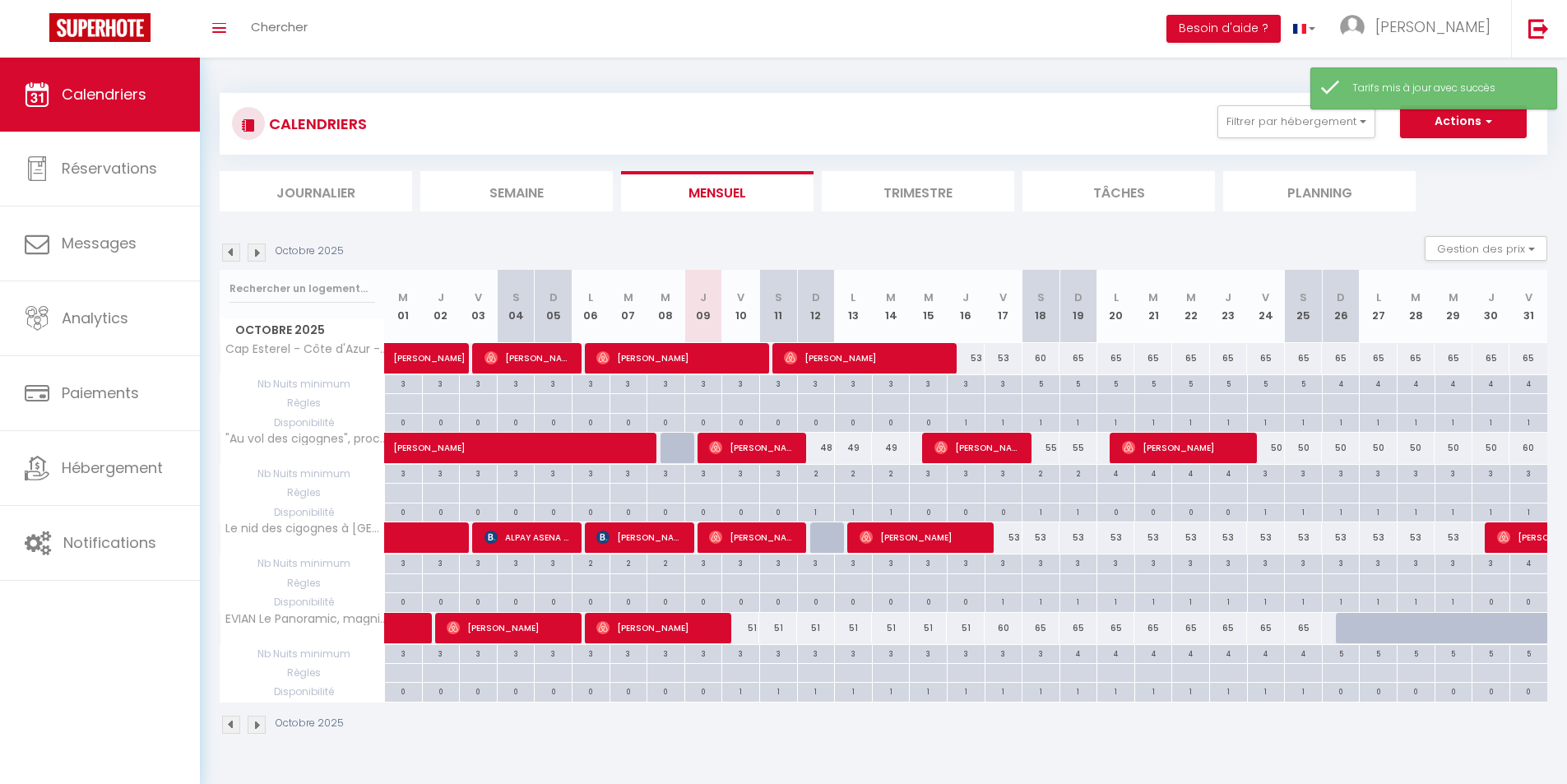
click at [850, 453] on div "49" at bounding box center [854, 448] width 38 height 30
type input "49"
type input "Lun 13 Octobre 2025"
type input "[DATE]"
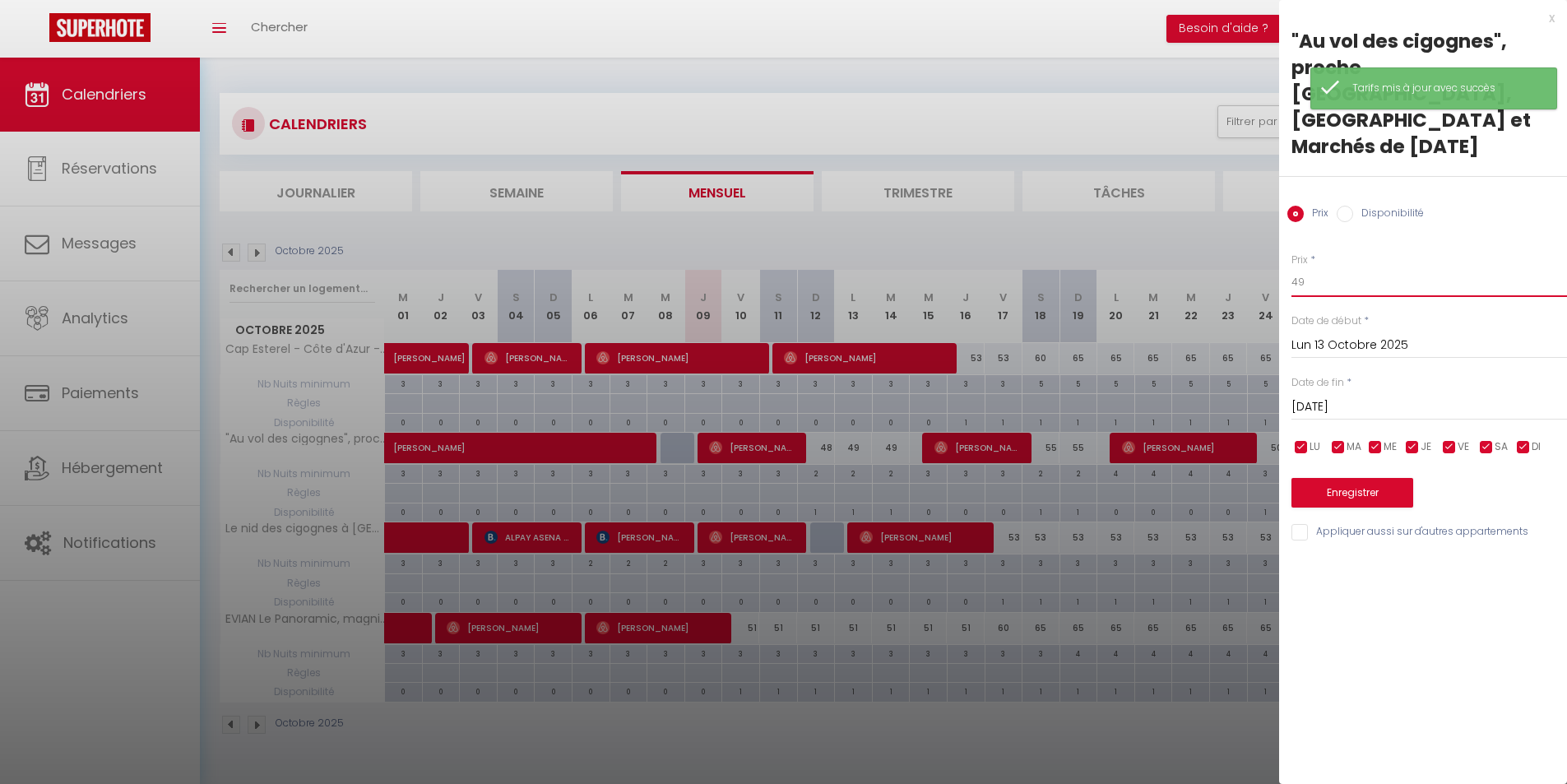
click at [1337, 267] on input "49" at bounding box center [1429, 282] width 276 height 30
type input "48"
click at [1305, 478] on button "Enregistrer" at bounding box center [1352, 493] width 122 height 30
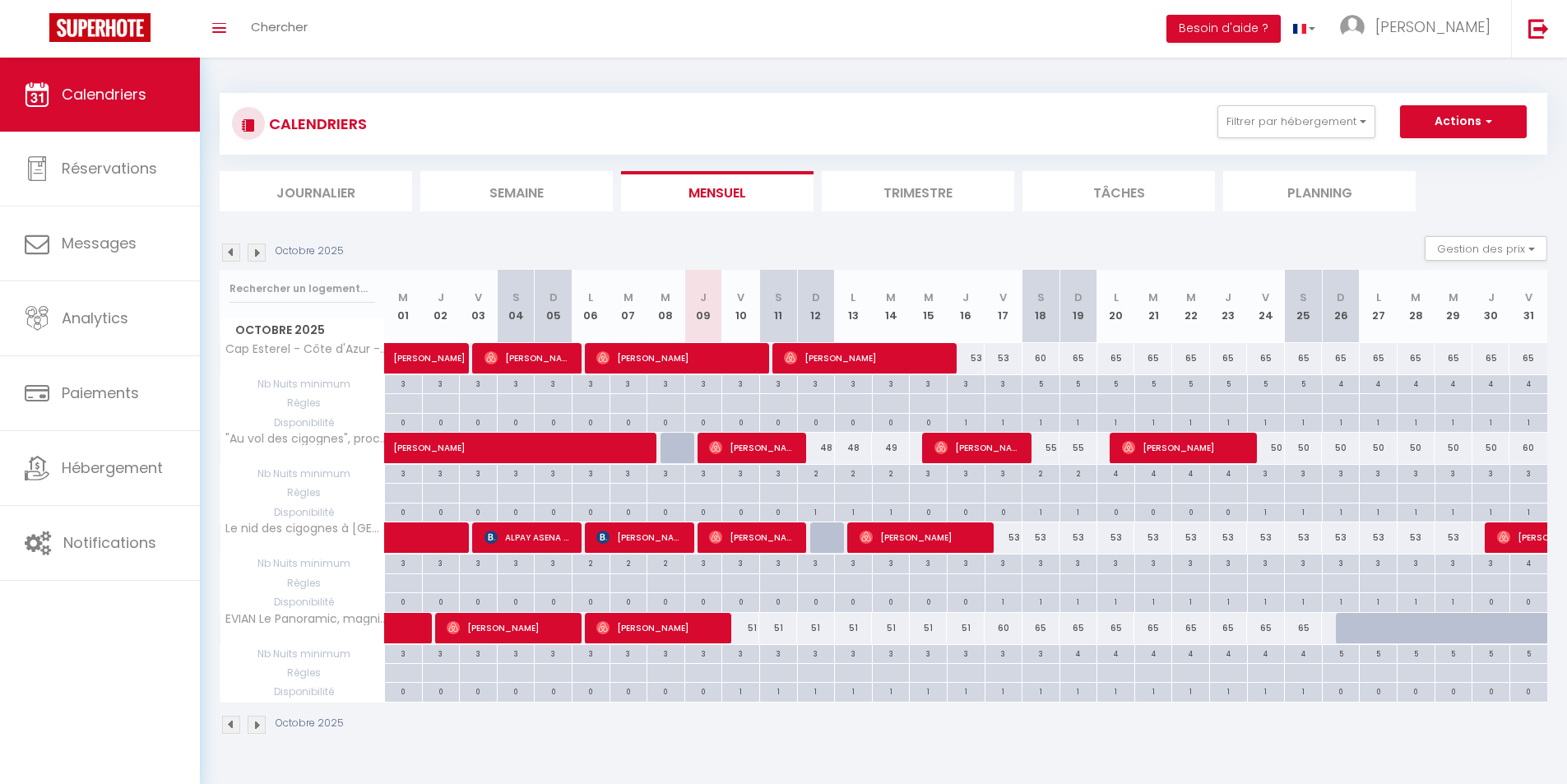
click at [750, 633] on div "51" at bounding box center [741, 628] width 38 height 30
type input "51"
type input "Ven 10 Octobre 2025"
type input "[DATE]"
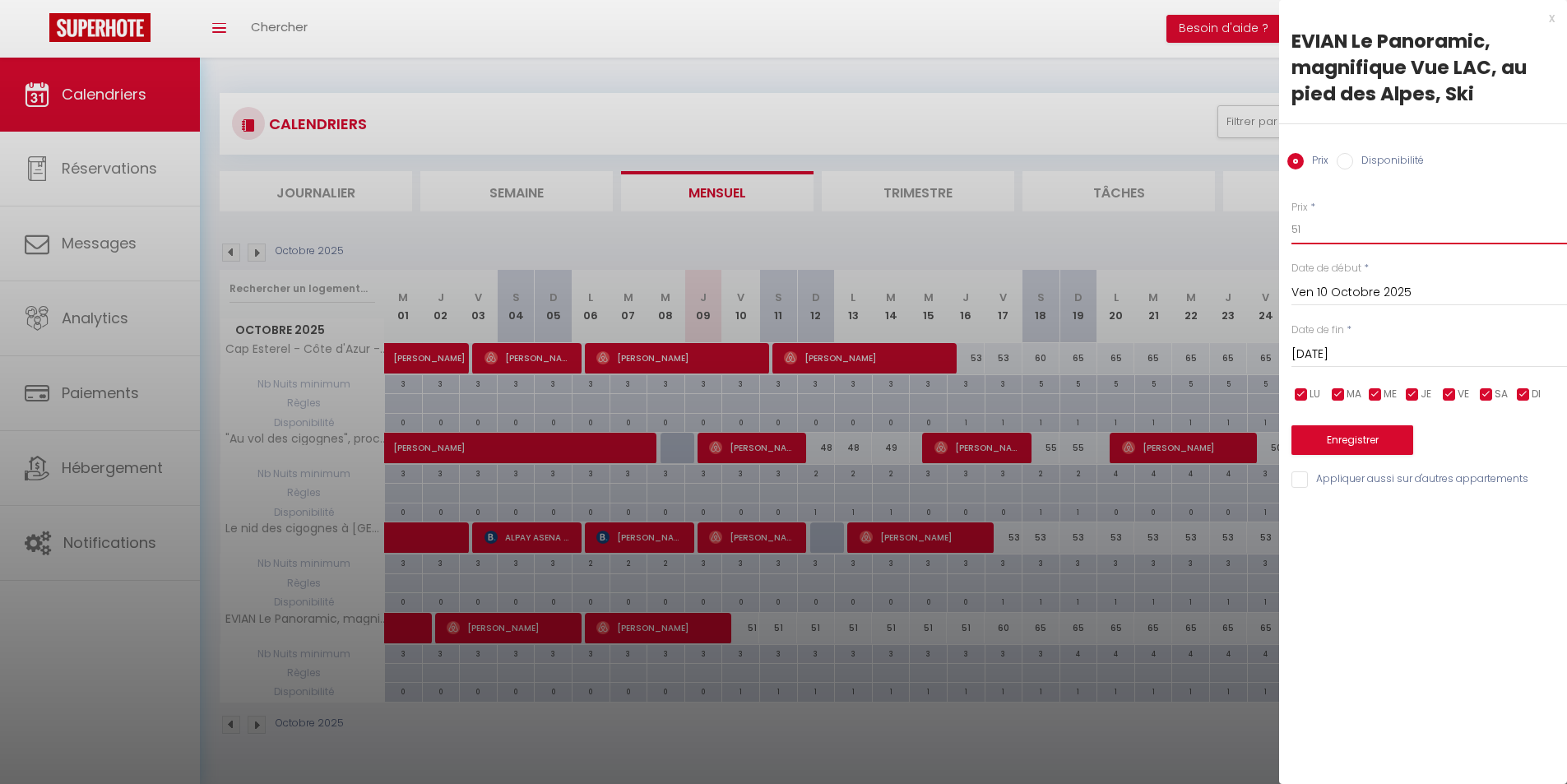
click at [1301, 234] on input "51" at bounding box center [1429, 230] width 276 height 30
type input "50"
click at [1383, 355] on input "[DATE]" at bounding box center [1429, 354] width 276 height 21
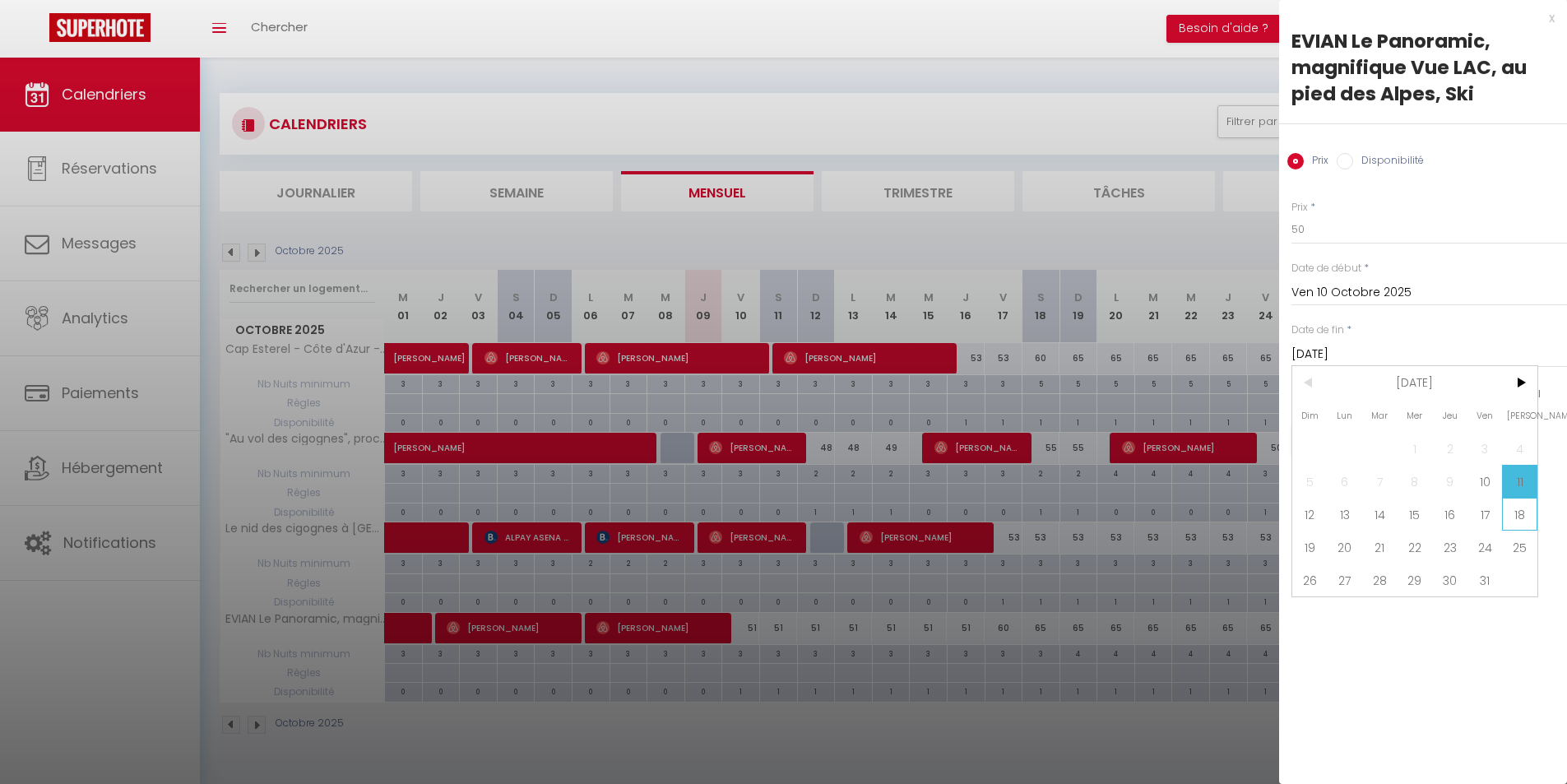
click at [1509, 519] on span "18" at bounding box center [1519, 514] width 35 height 33
type input "Sam 18 Octobre 2025"
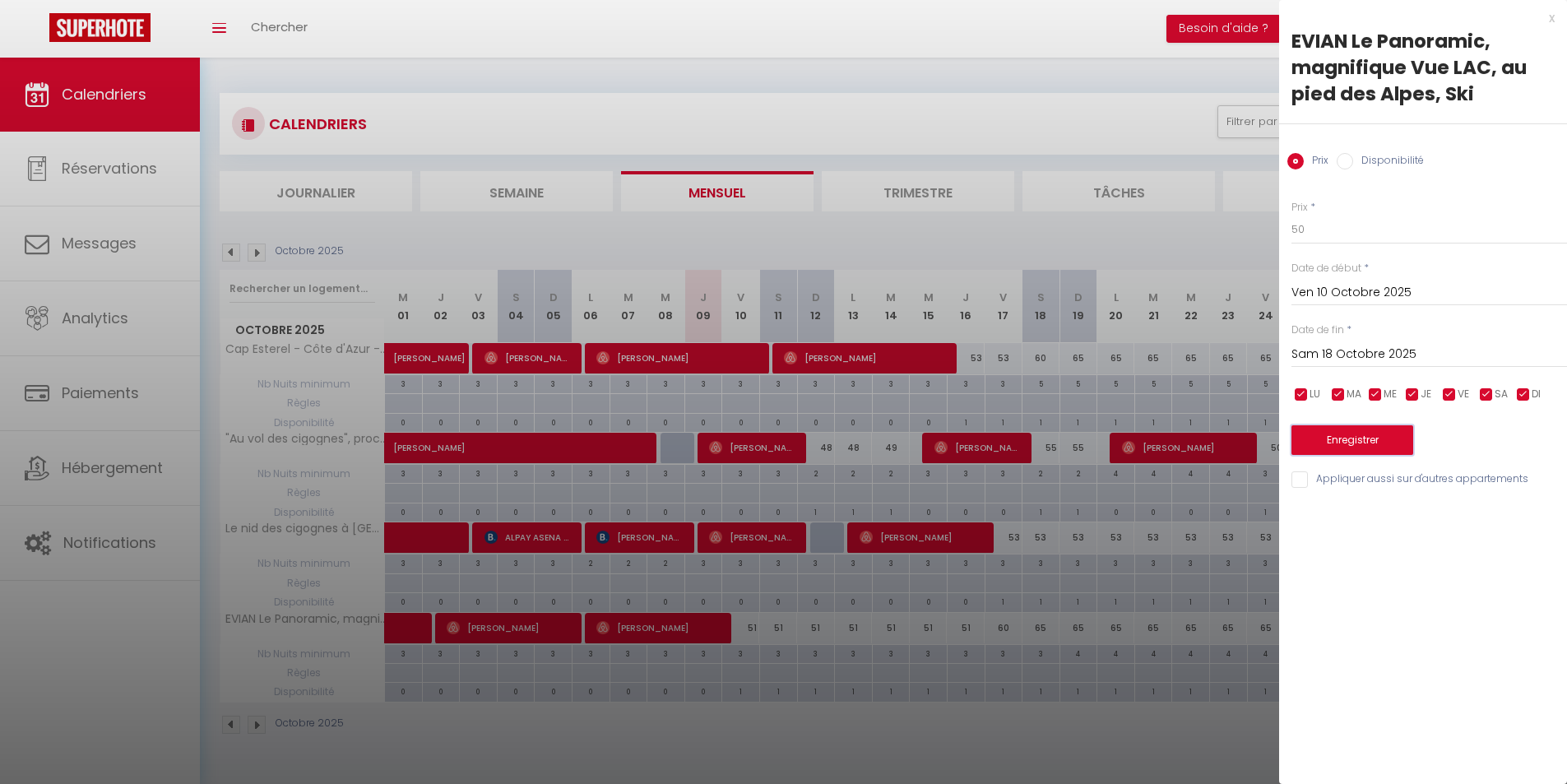
click at [1389, 446] on button "Enregistrer" at bounding box center [1352, 440] width 122 height 30
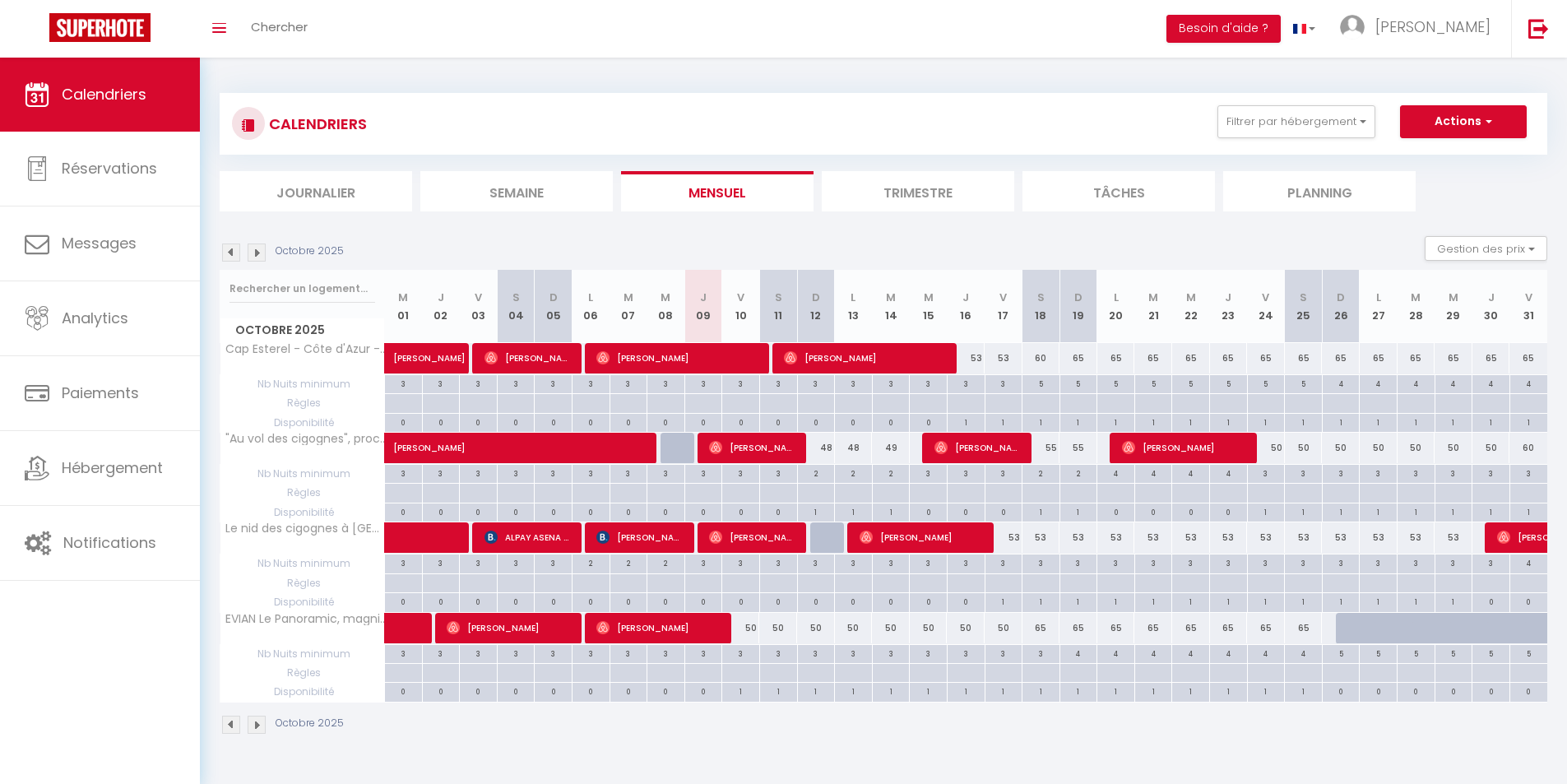
click at [1082, 657] on div "4" at bounding box center [1078, 653] width 37 height 16
type input "4"
type input "Dim 19 Octobre 2025"
type input "Lun 20 Octobre 2025"
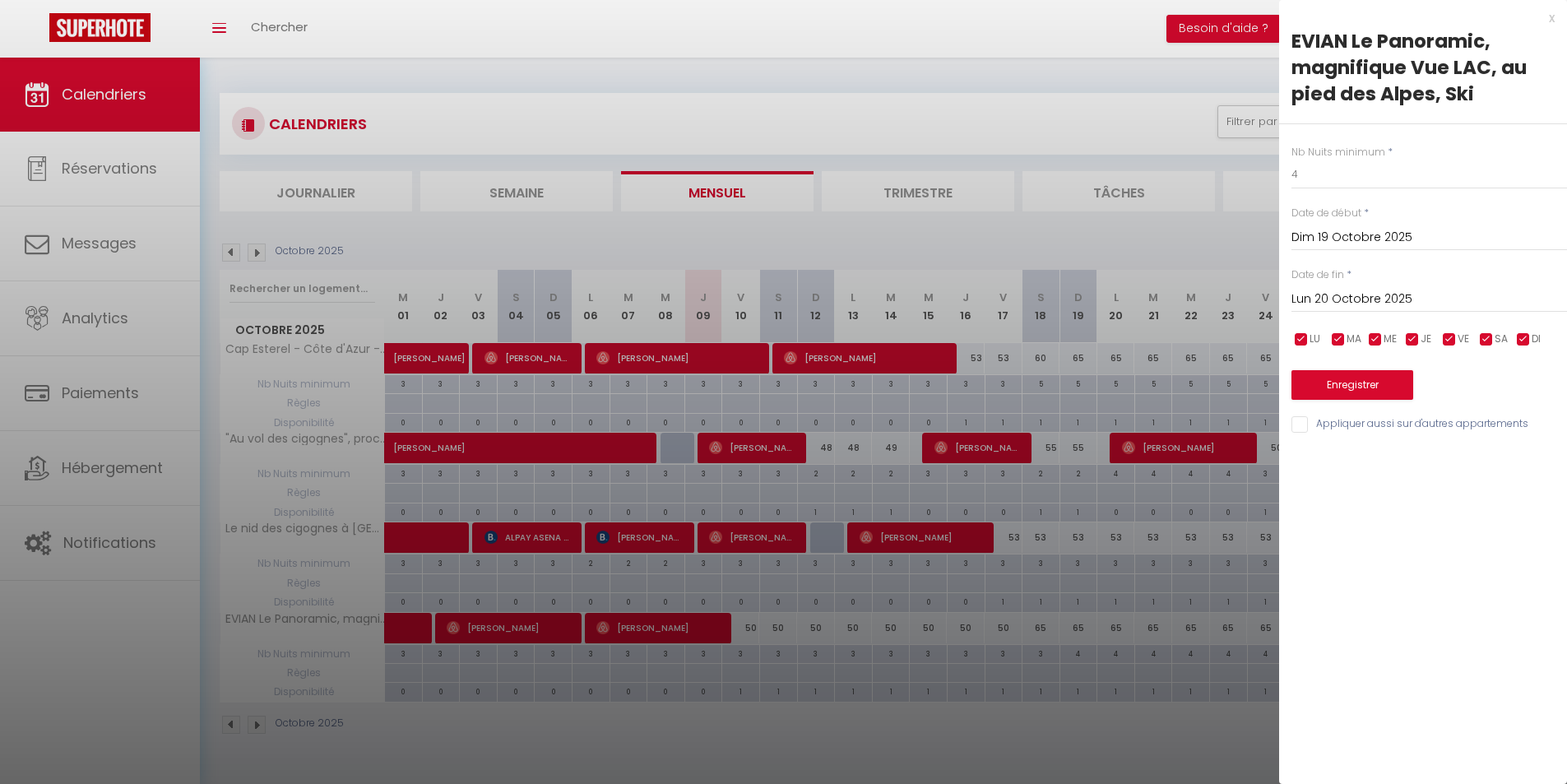
click at [1389, 191] on div "Nb Nuits minimum * 4 Date de début * [DATE] < [DATE] > Dim Lun Mar Mer Jeu Ven …" at bounding box center [1423, 279] width 288 height 311
click at [1367, 173] on input "4" at bounding box center [1429, 175] width 276 height 30
type input "3"
click at [1395, 299] on input "Lun 20 Octobre 2025" at bounding box center [1429, 299] width 276 height 21
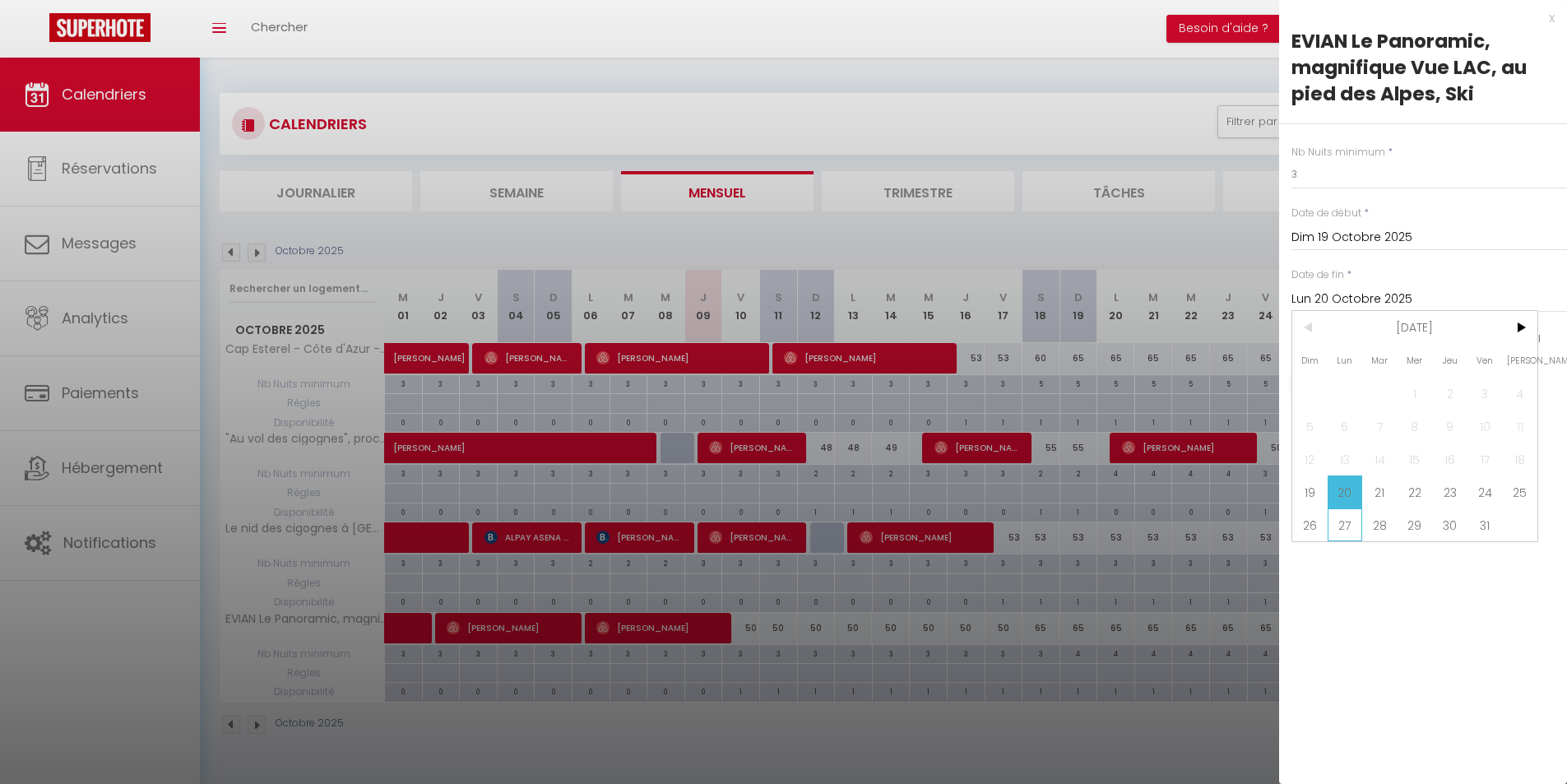
click at [1356, 525] on span "27" at bounding box center [1345, 524] width 35 height 33
type input "Lun 27 Octobre 2025"
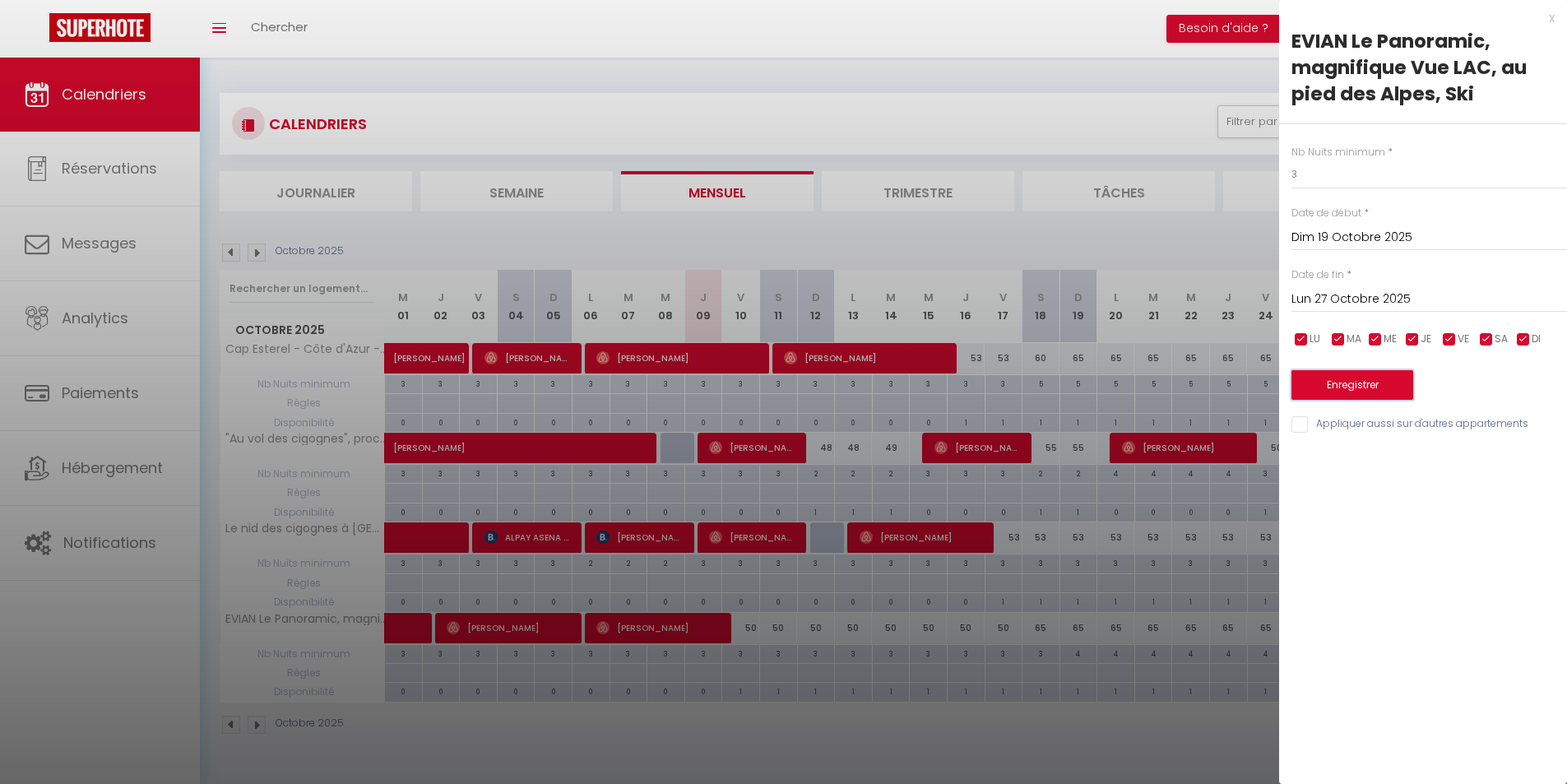
click at [1381, 391] on button "Enregistrer" at bounding box center [1352, 385] width 122 height 30
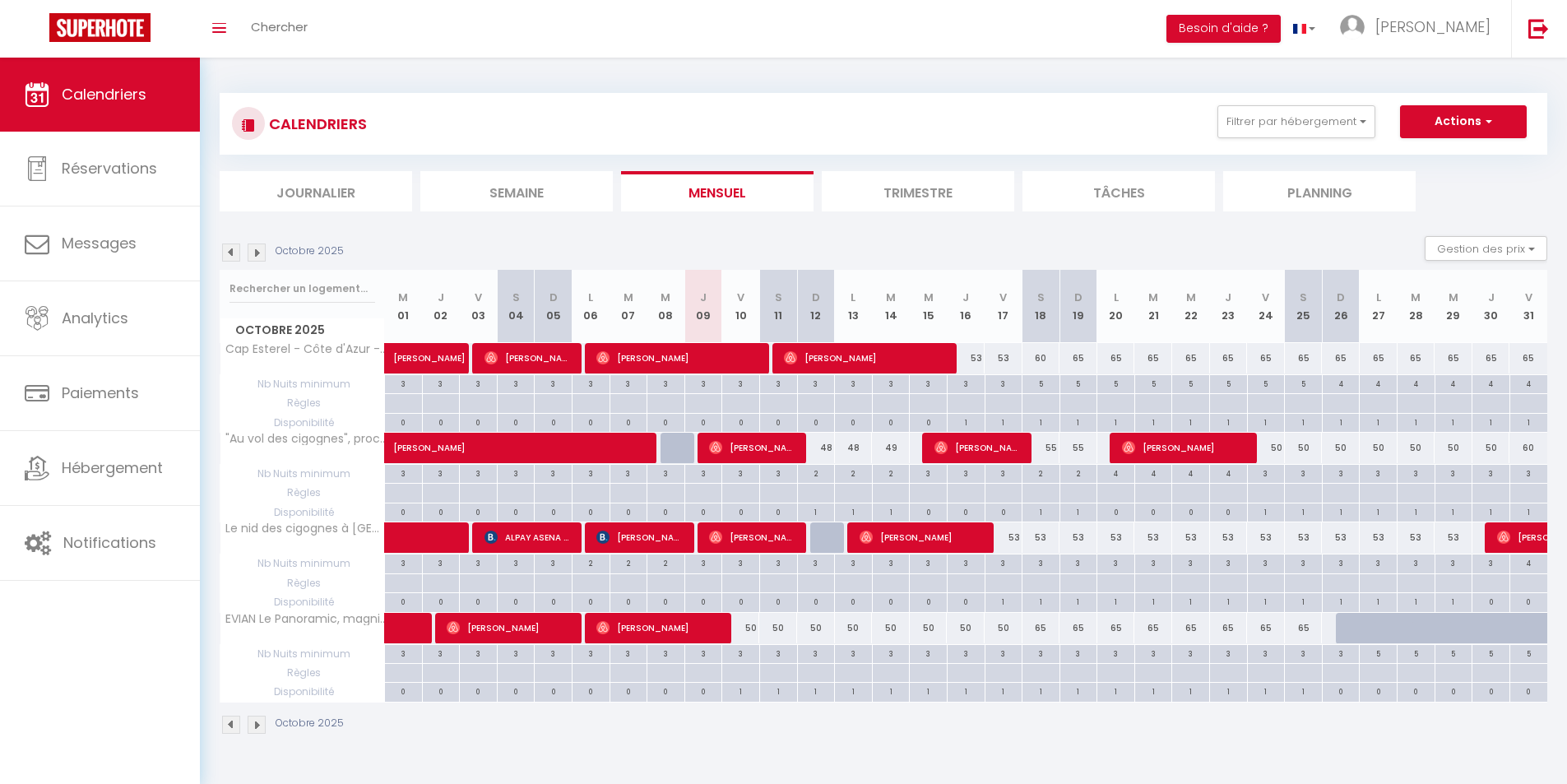
click at [1041, 387] on div "5" at bounding box center [1040, 383] width 37 height 16
type input "5"
type input "Sam 18 Octobre 2025"
type input "Dim 19 Octobre 2025"
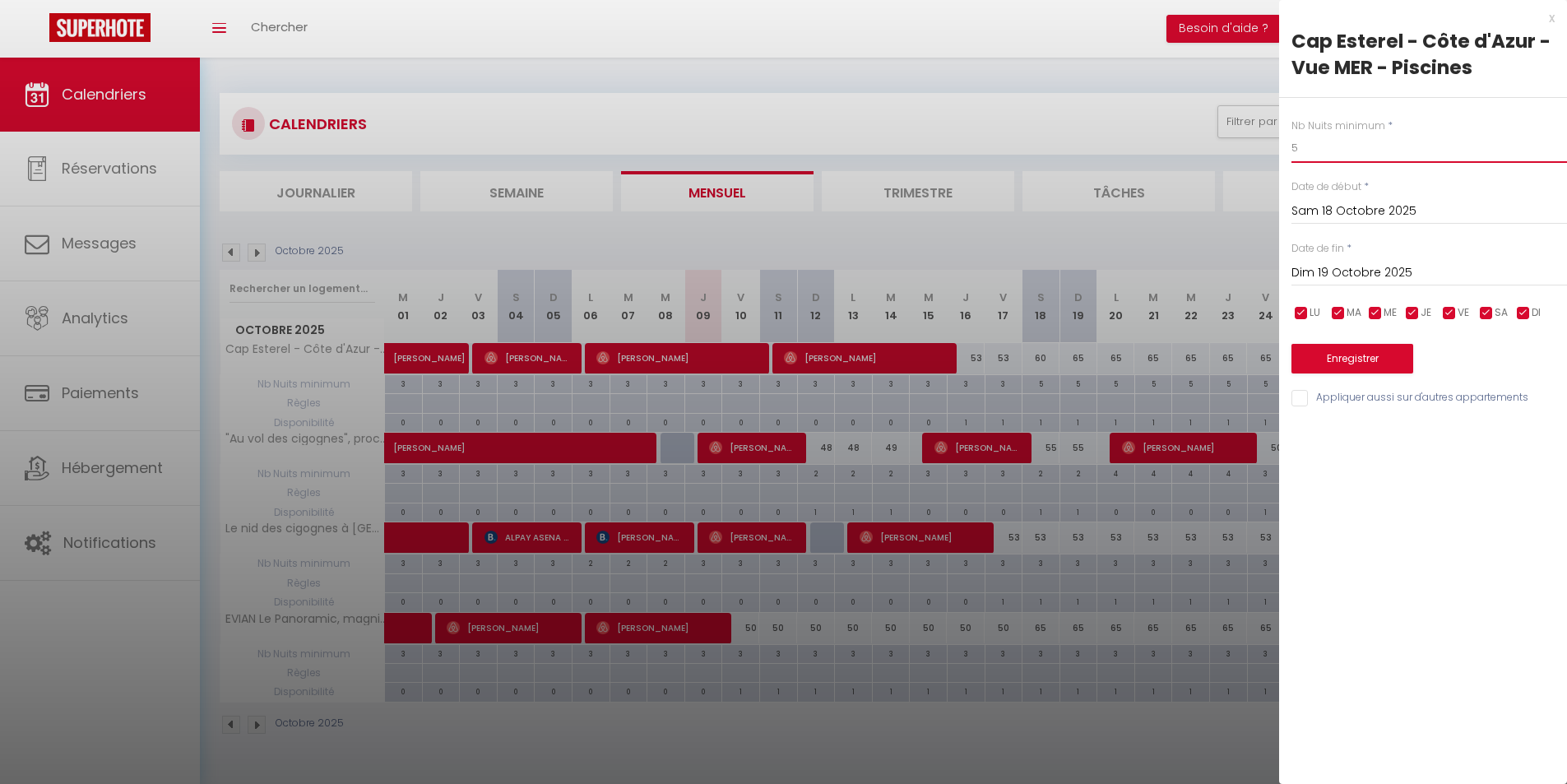
click at [1327, 145] on input "5" at bounding box center [1429, 148] width 276 height 30
type input "4"
click at [1326, 277] on input "Dim 19 Octobre 2025" at bounding box center [1429, 272] width 276 height 21
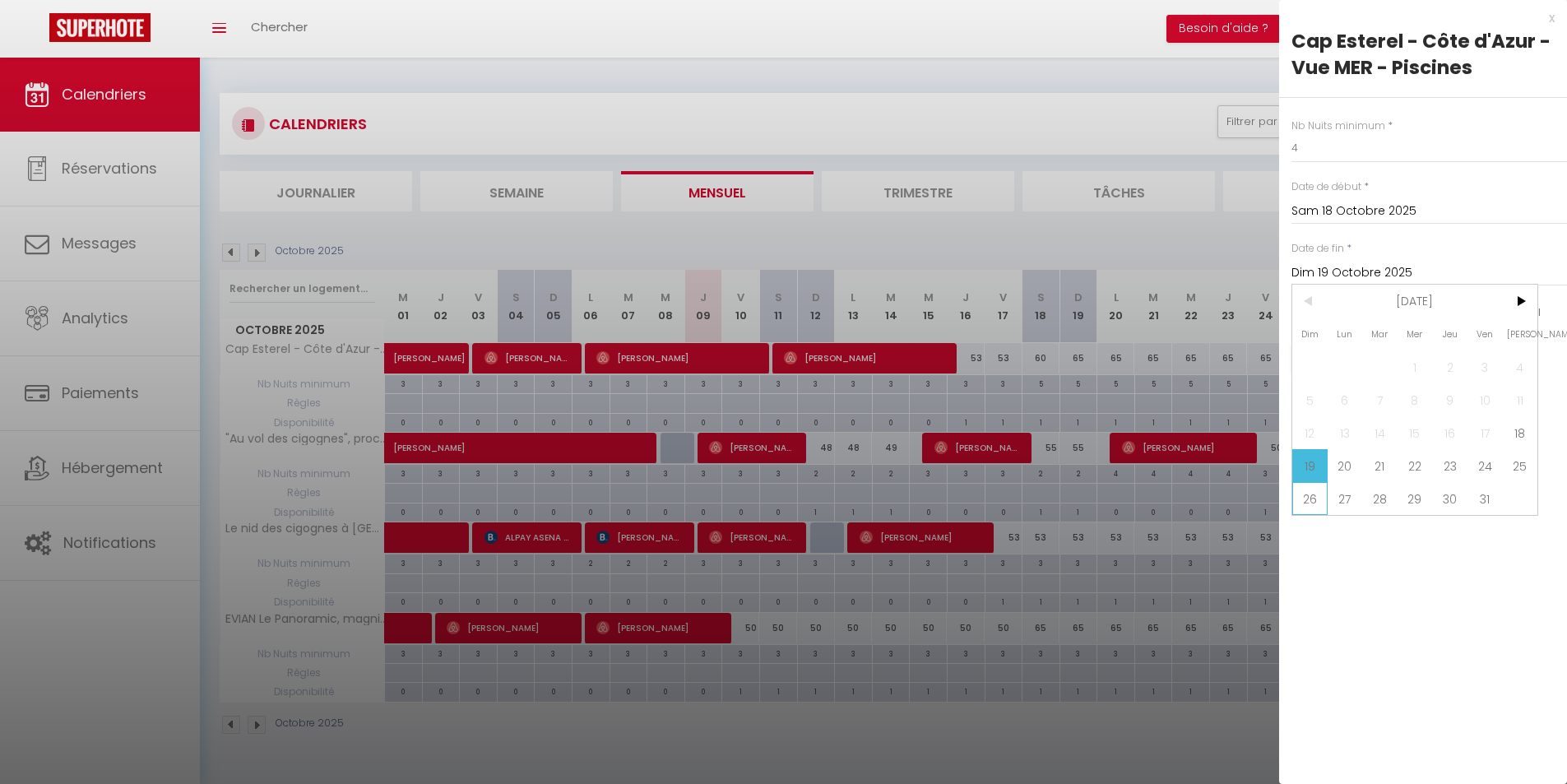
click at [1320, 498] on span "26" at bounding box center [1309, 498] width 35 height 33
type input "Dim 26 Octobre 2025"
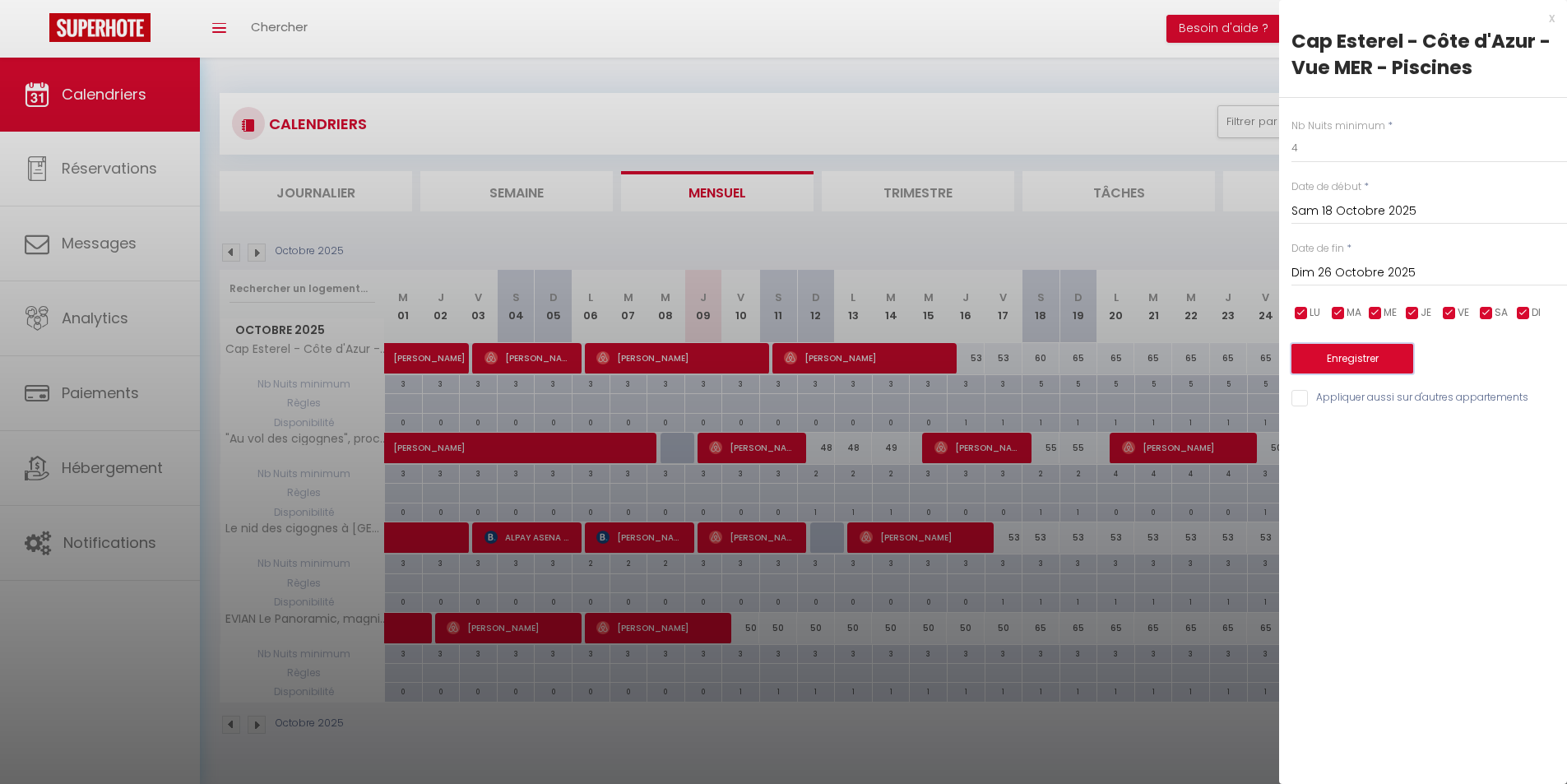
click at [1358, 350] on button "Enregistrer" at bounding box center [1352, 359] width 122 height 30
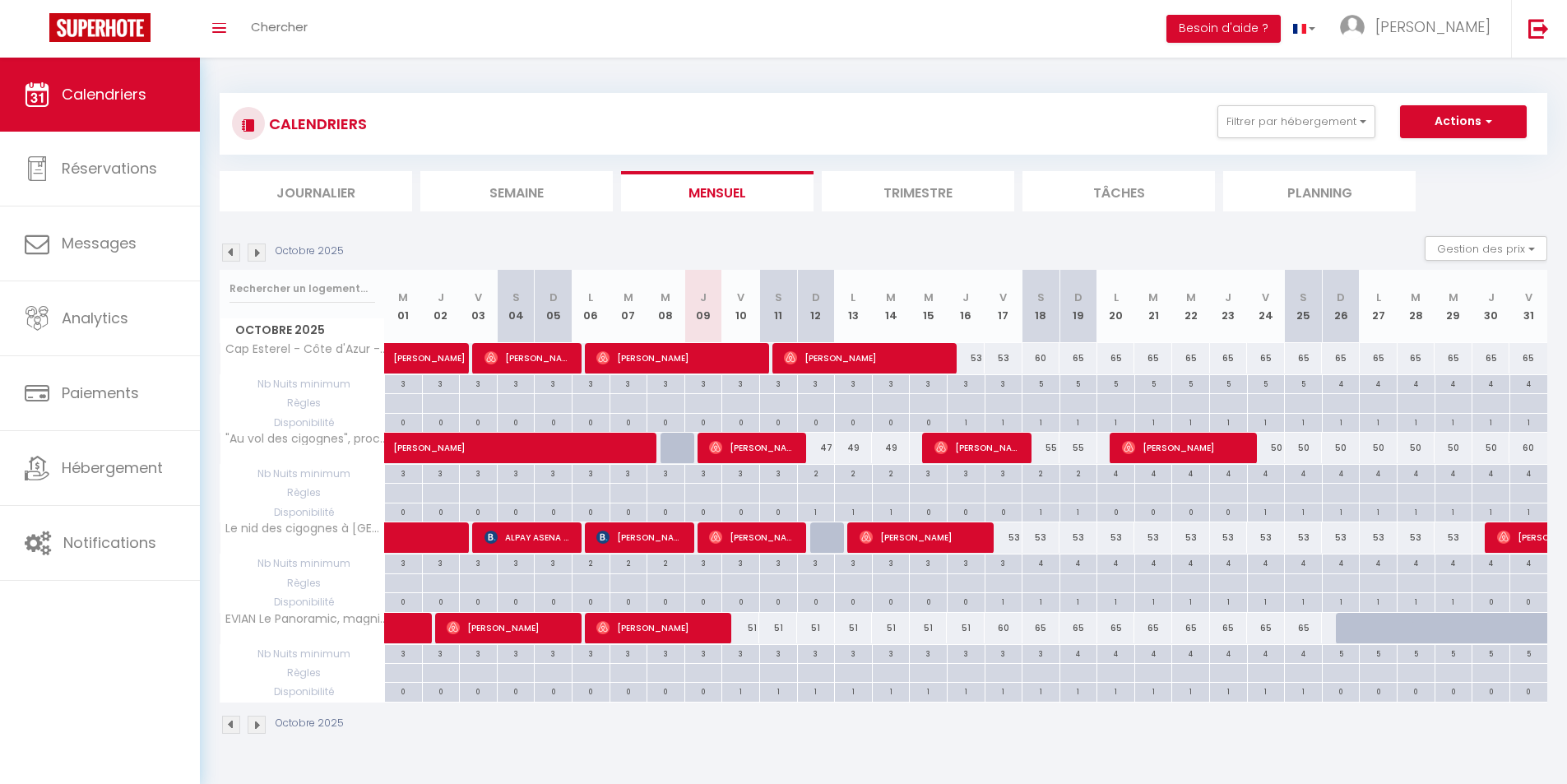
click at [233, 252] on img at bounding box center [231, 252] width 18 height 18
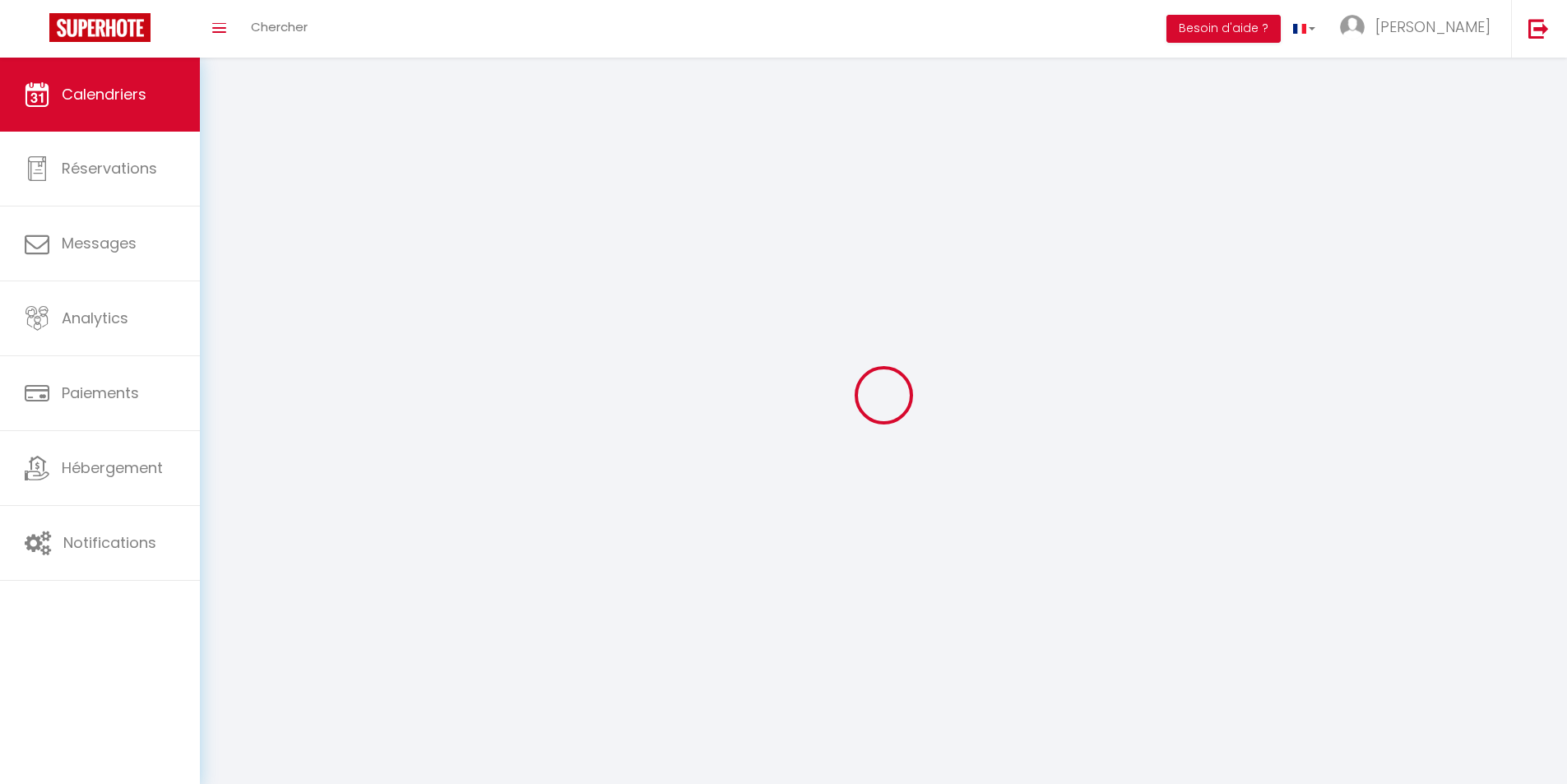
click at [233, 252] on div at bounding box center [884, 395] width 1328 height 636
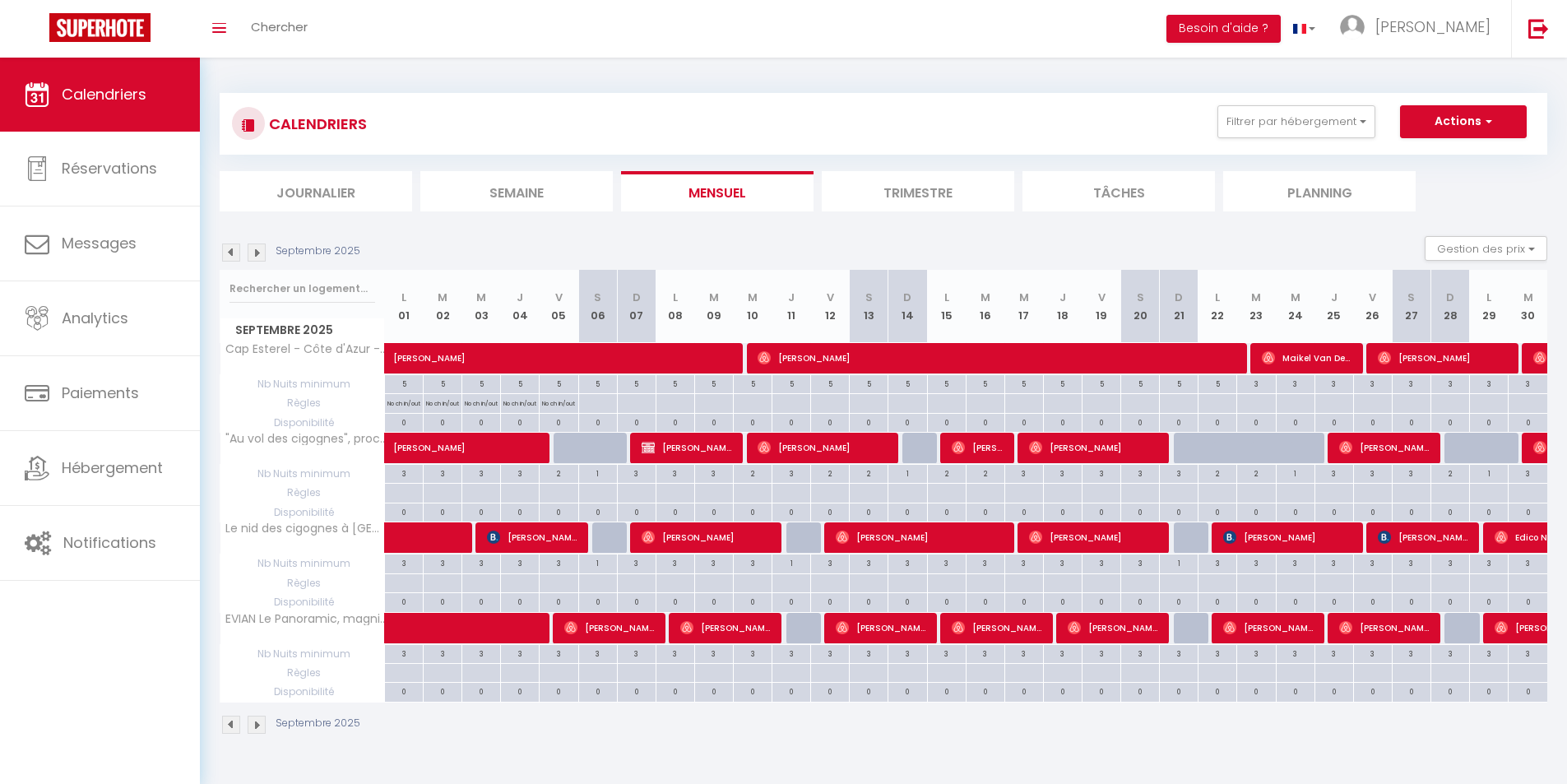
click at [233, 252] on img at bounding box center [231, 252] width 18 height 18
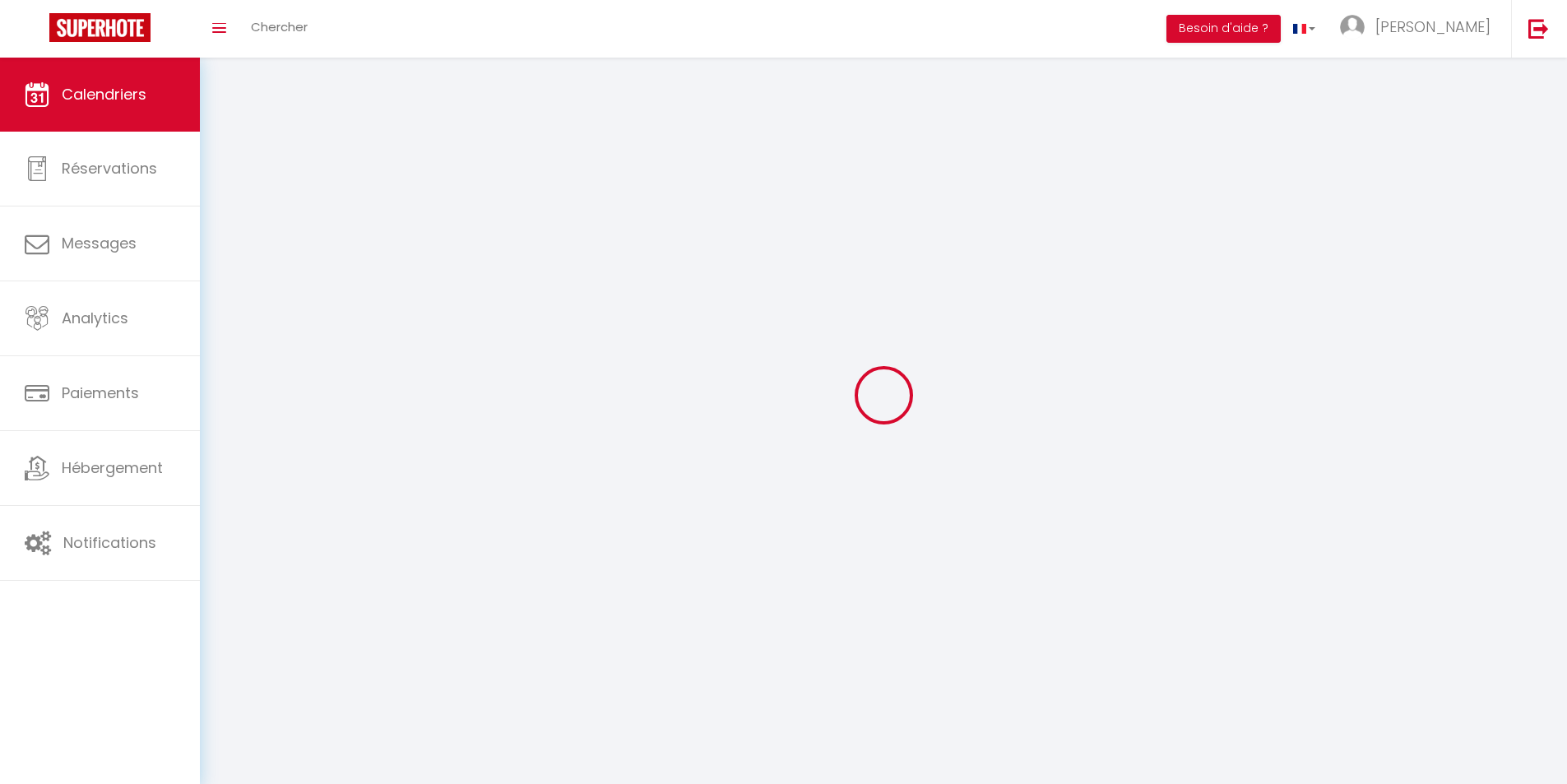
click at [233, 252] on div at bounding box center [884, 395] width 1328 height 636
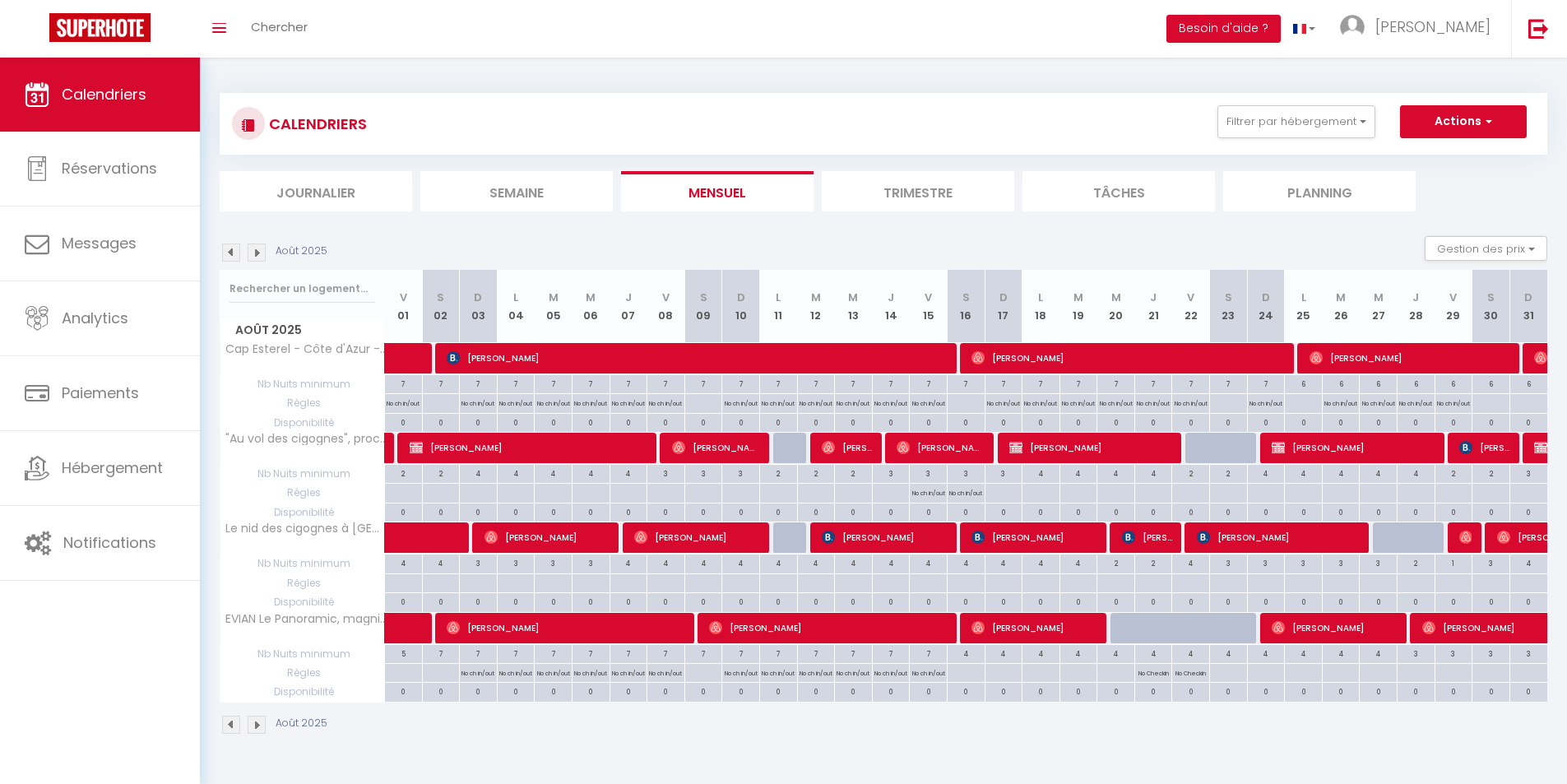
click at [229, 253] on img at bounding box center [231, 252] width 18 height 18
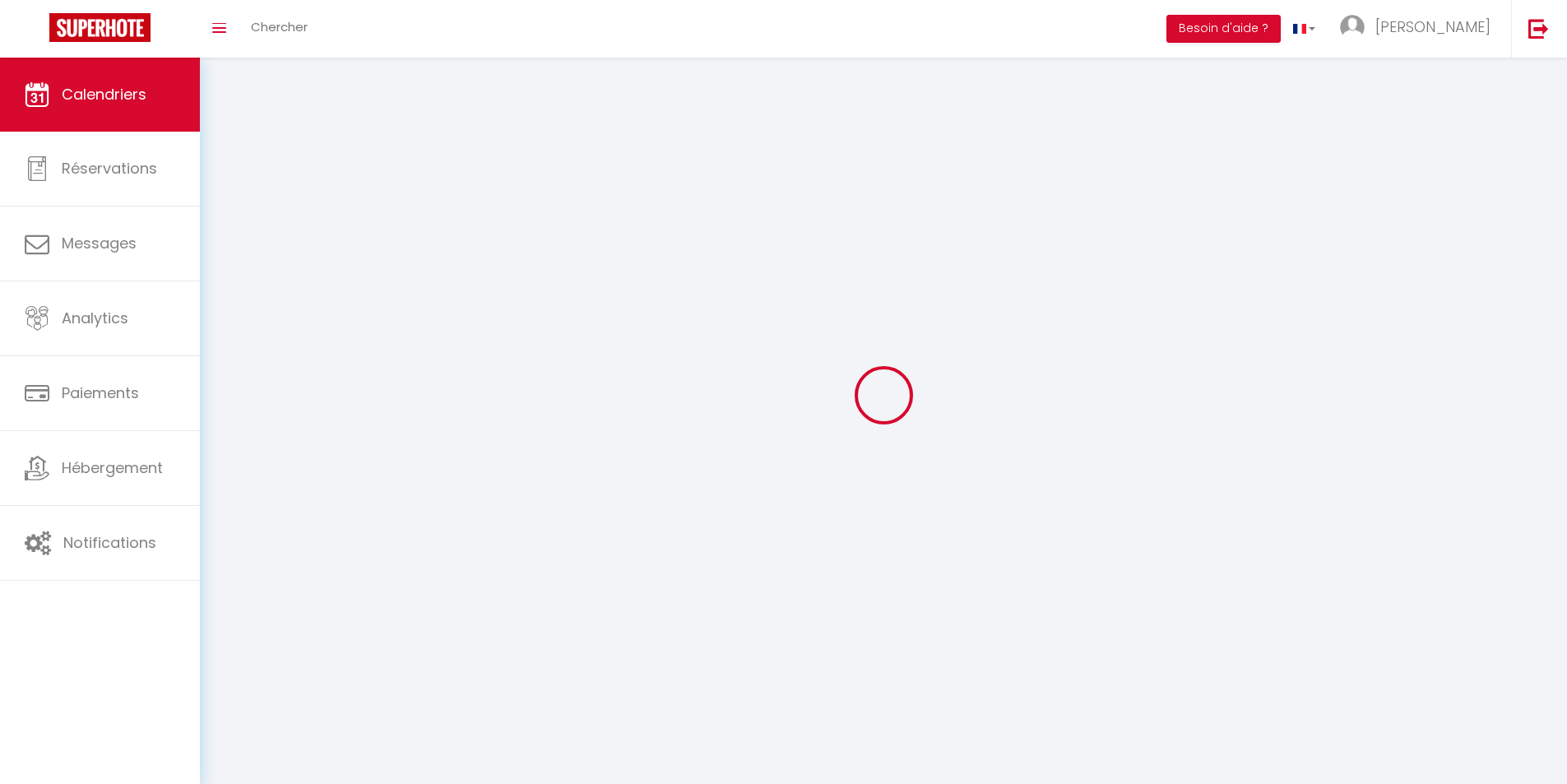
click at [229, 253] on div at bounding box center [884, 395] width 1328 height 636
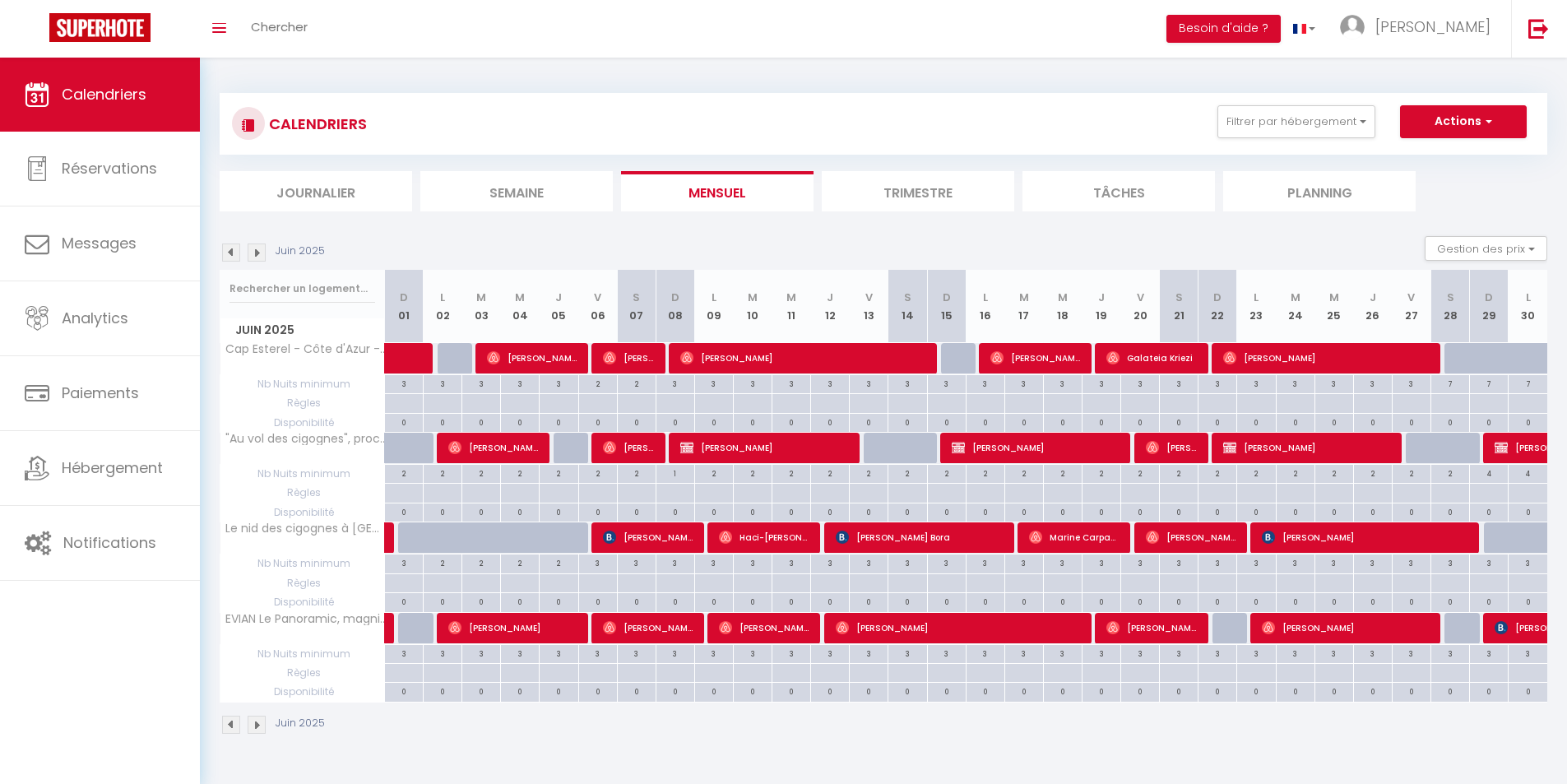
click at [229, 254] on img at bounding box center [231, 252] width 18 height 18
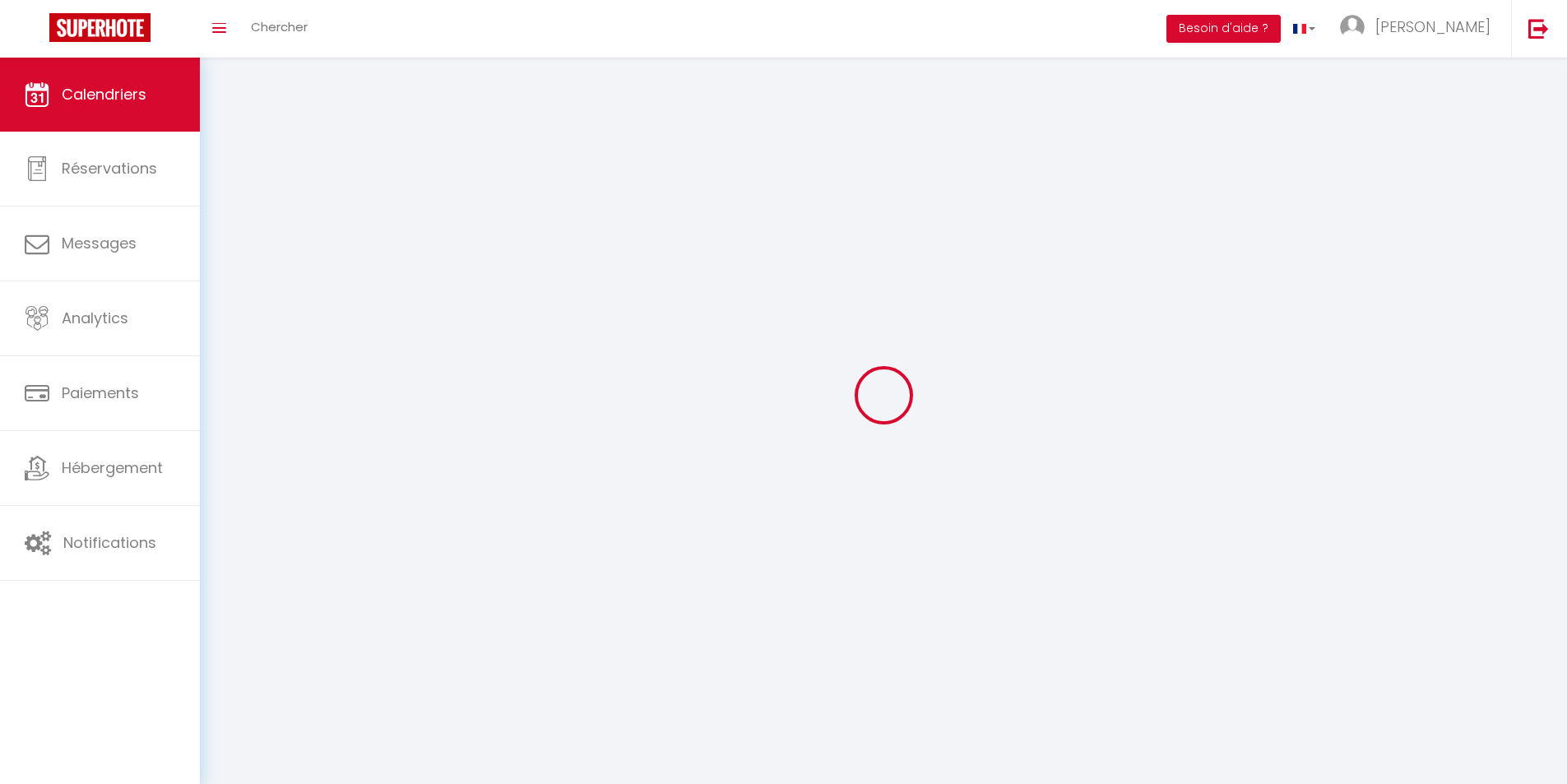
click at [229, 254] on div at bounding box center [884, 395] width 1328 height 636
click at [229, 255] on div at bounding box center [884, 395] width 1328 height 636
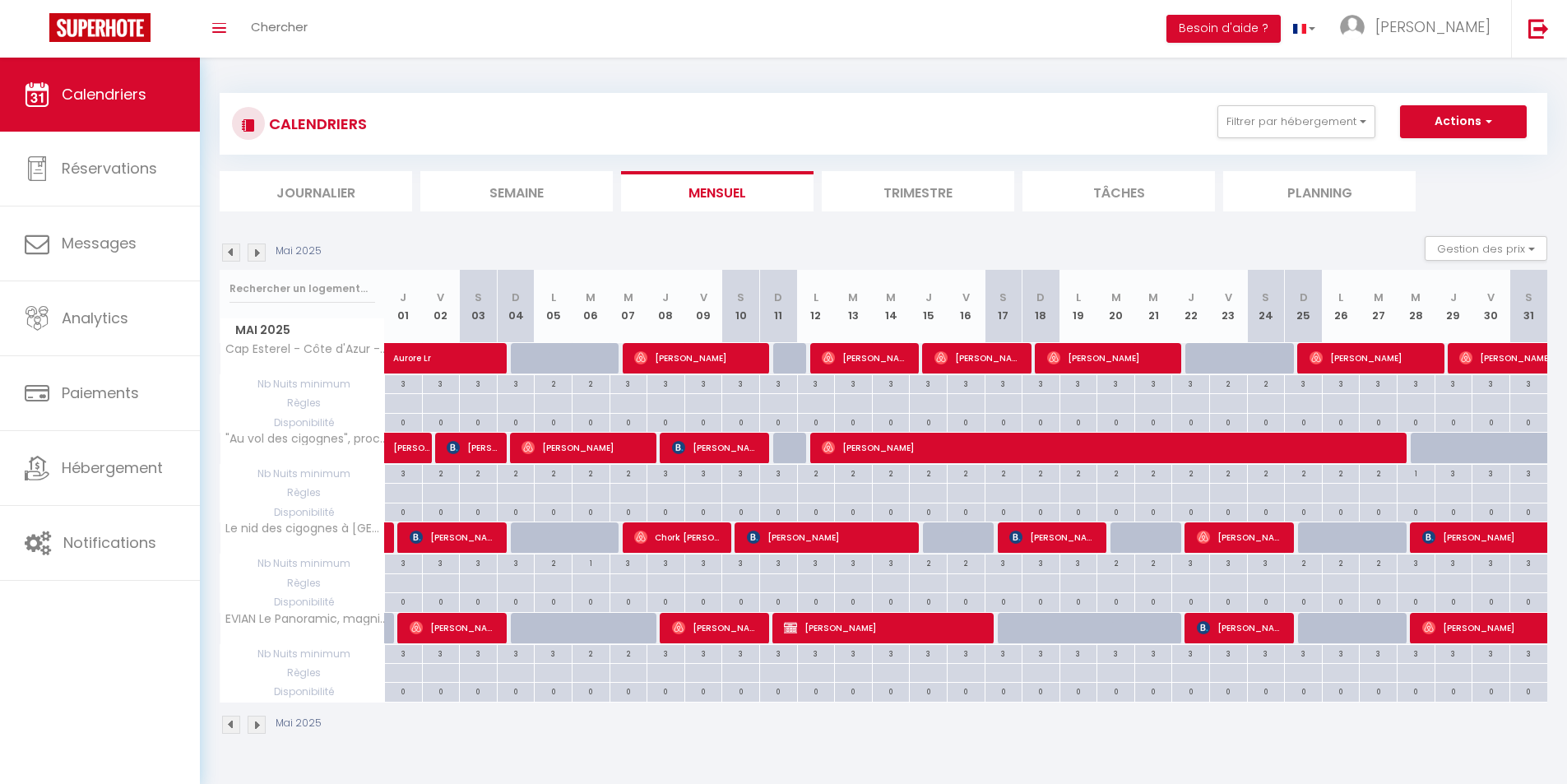
click at [229, 255] on img at bounding box center [231, 252] width 18 height 18
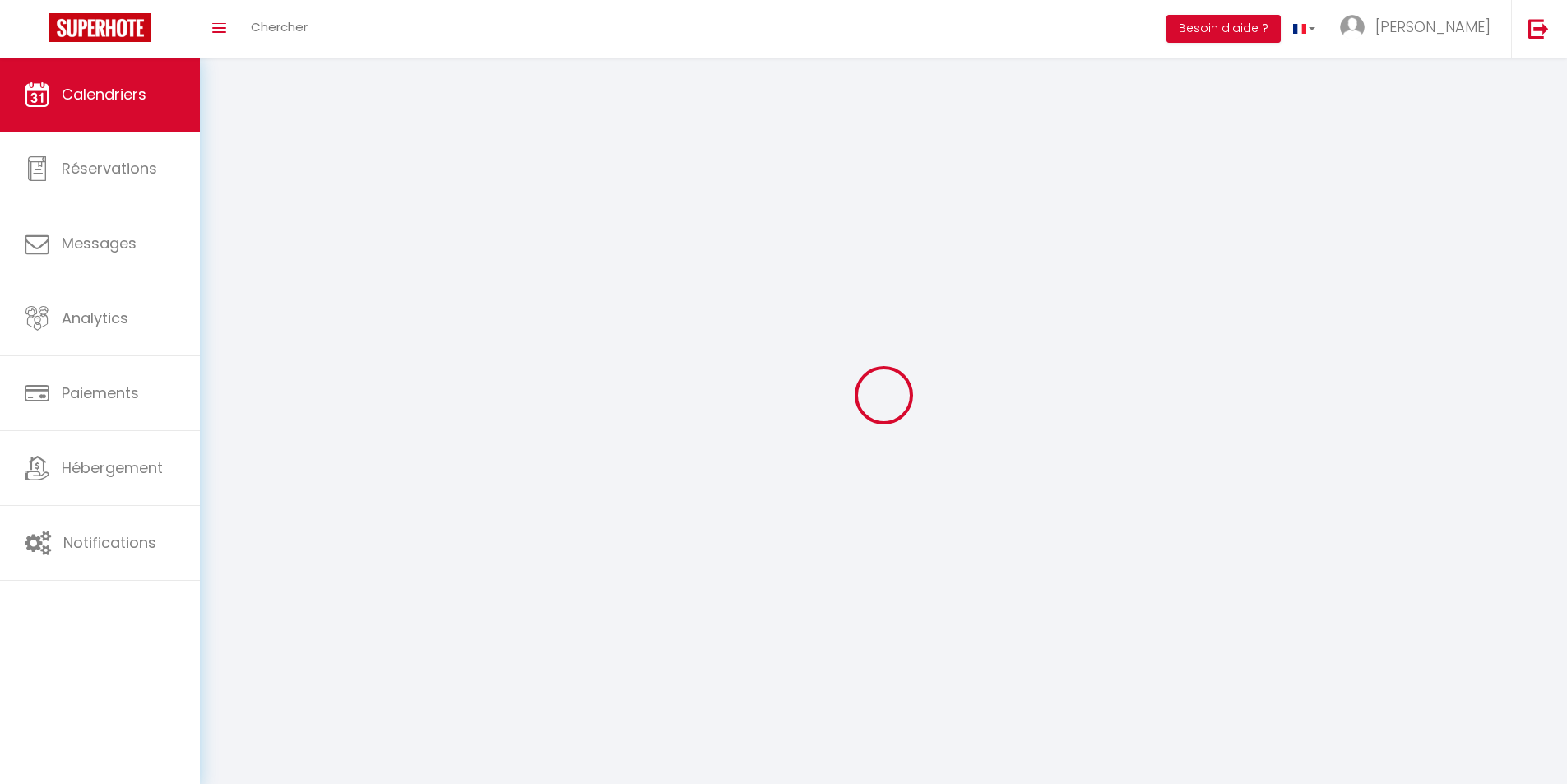
click at [229, 255] on div at bounding box center [884, 395] width 1328 height 636
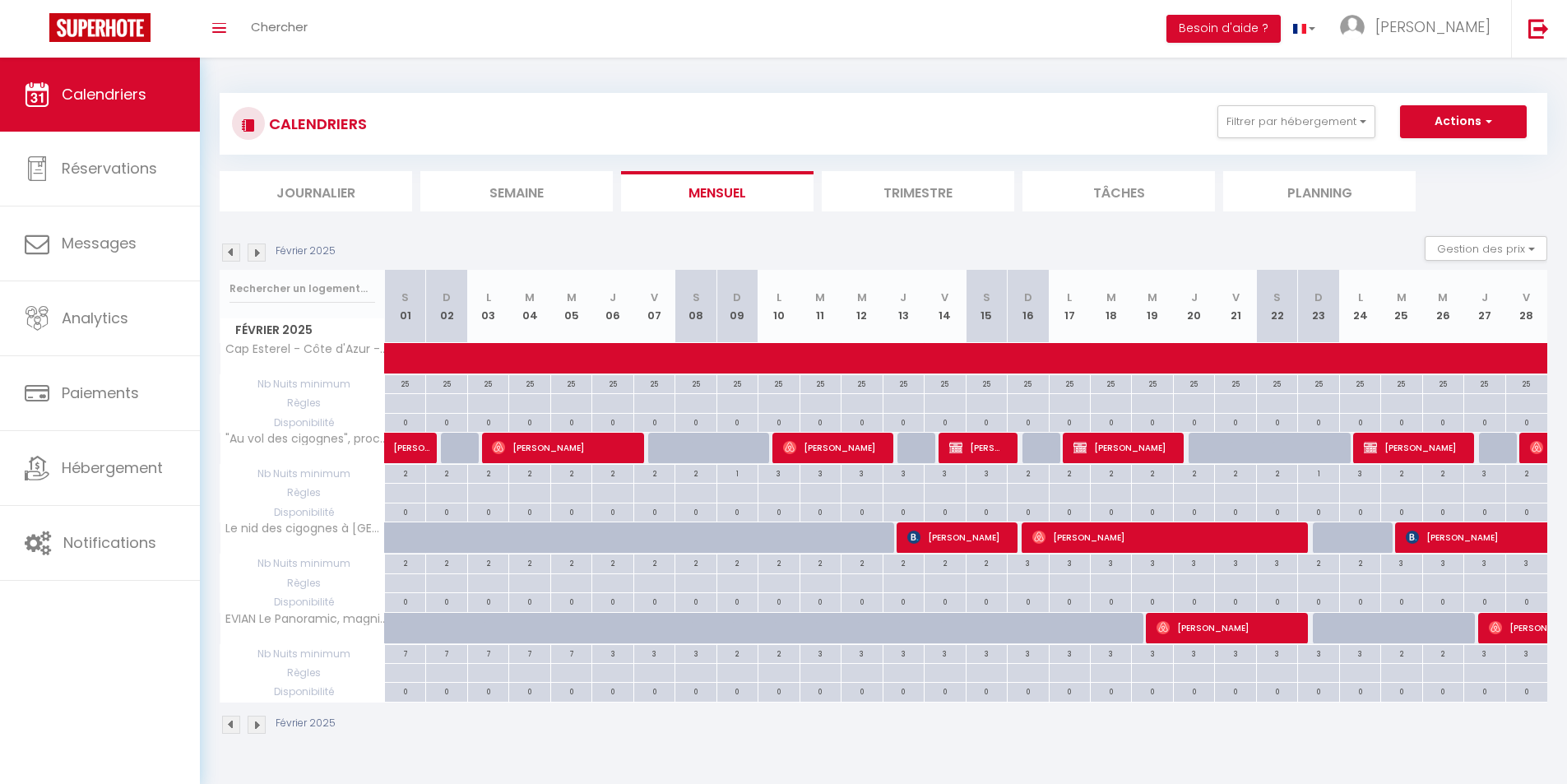
click at [229, 255] on img at bounding box center [231, 252] width 18 height 18
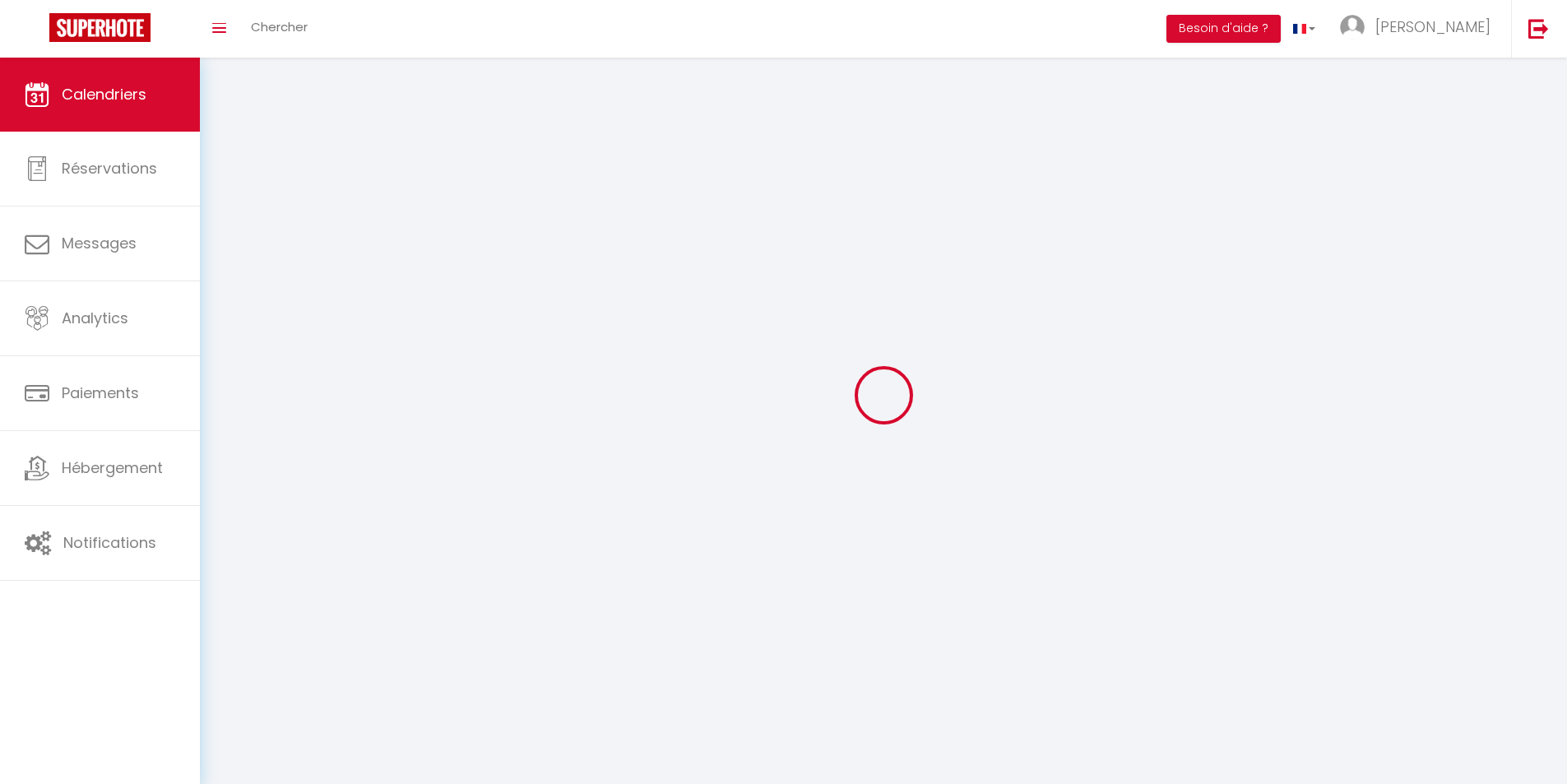
click at [229, 255] on div at bounding box center [884, 395] width 1328 height 636
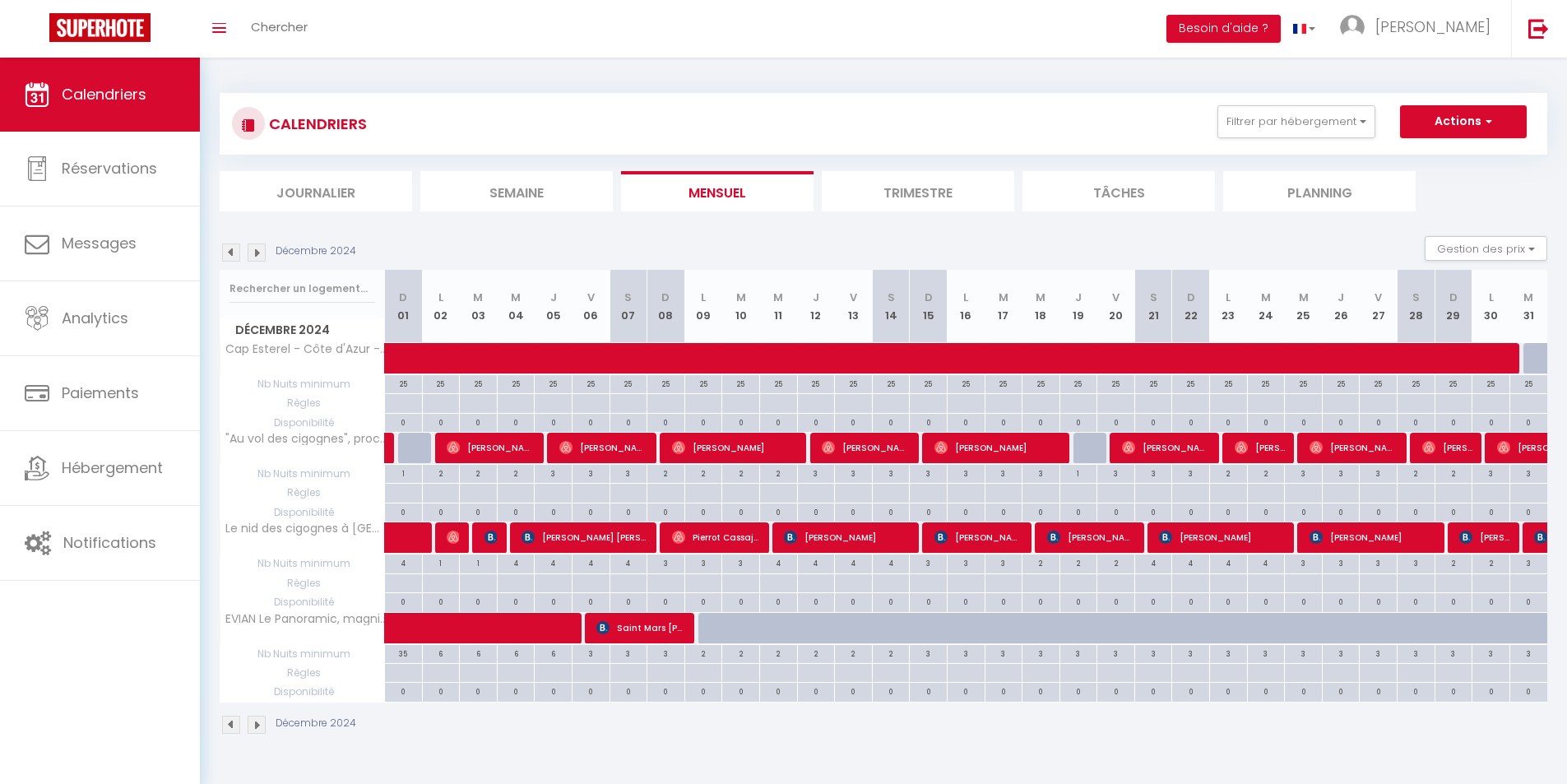
click at [229, 255] on img at bounding box center [231, 252] width 18 height 18
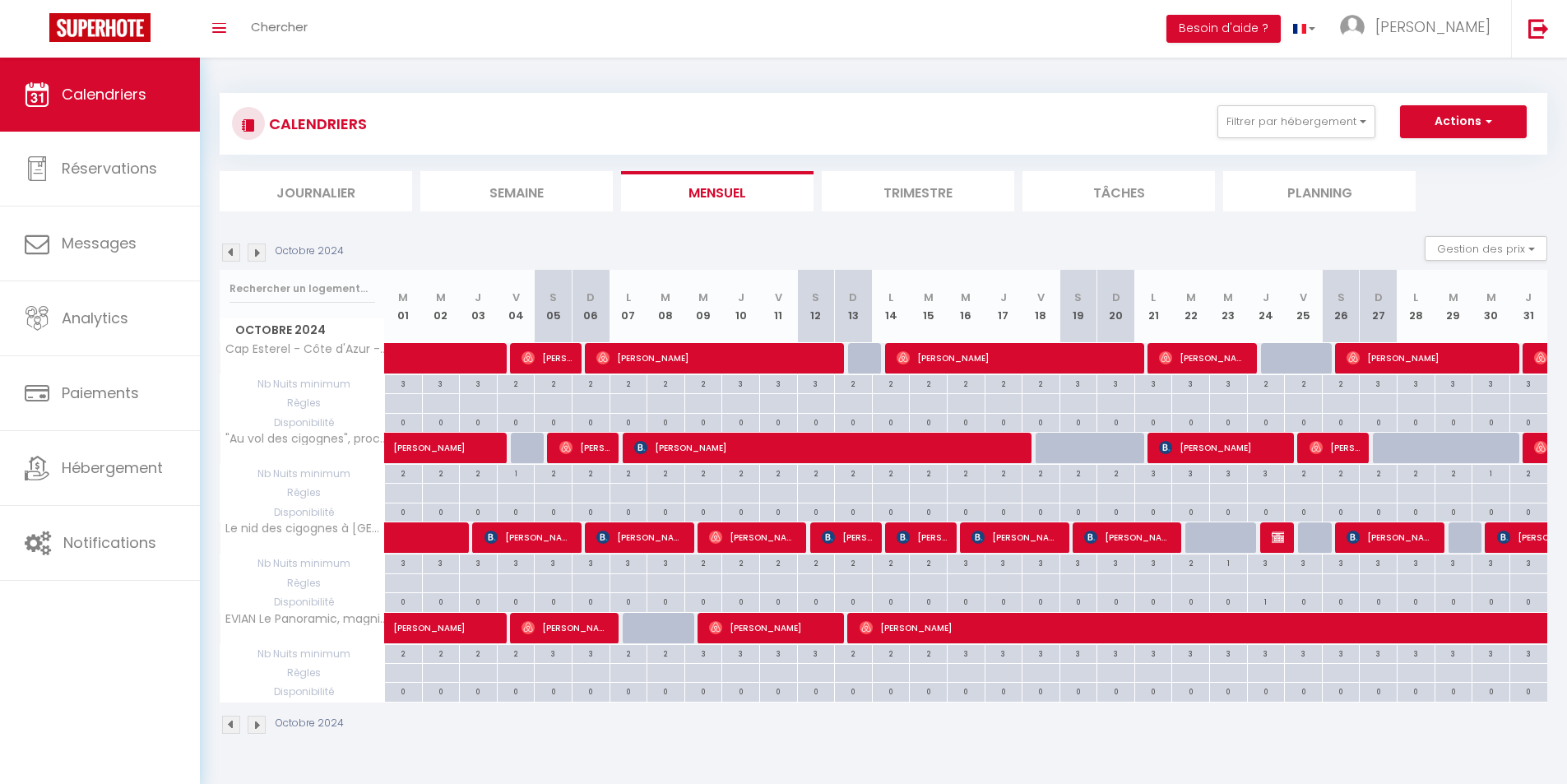
click at [262, 257] on img at bounding box center [257, 252] width 18 height 18
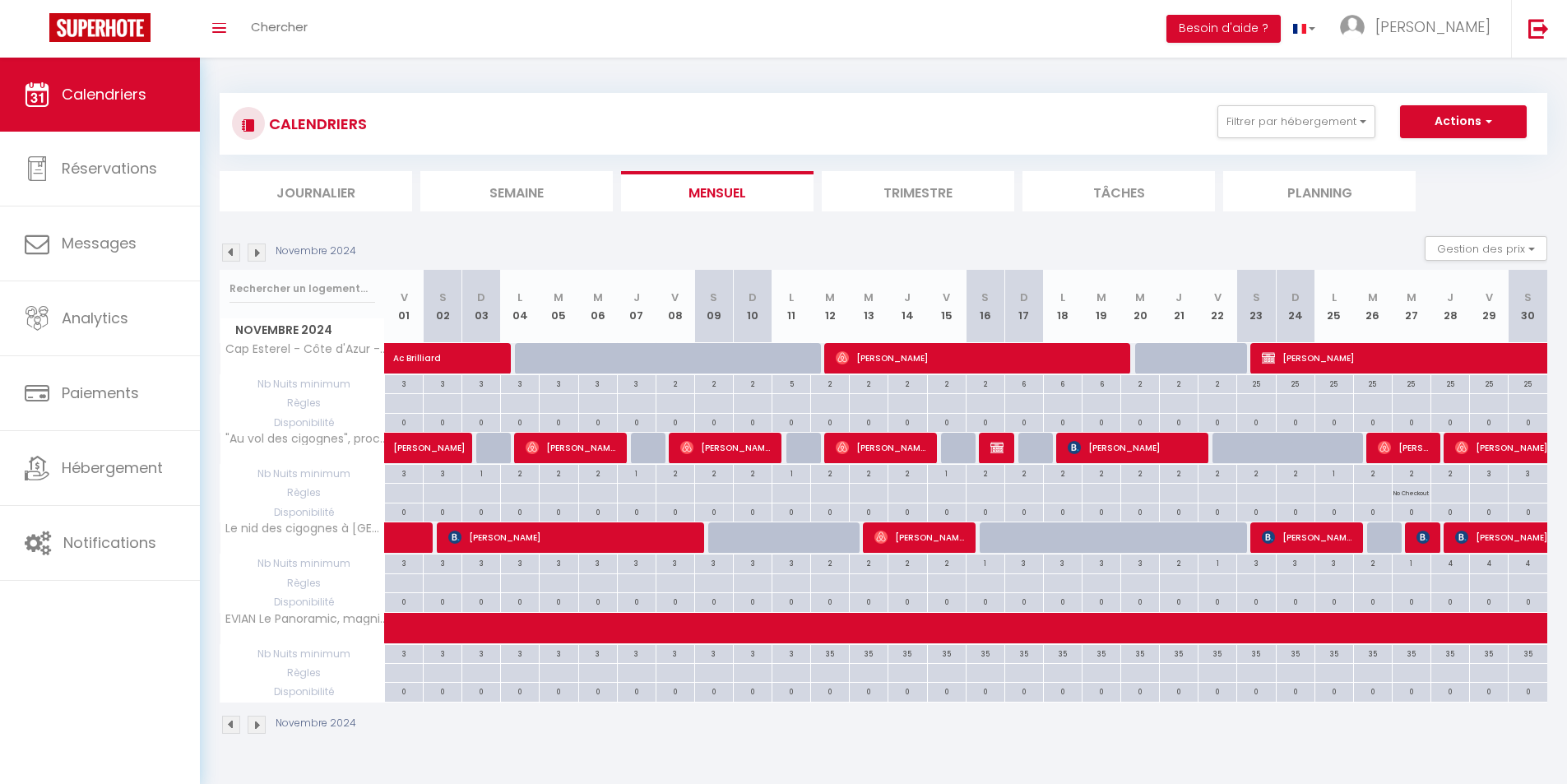
click at [225, 250] on img at bounding box center [231, 252] width 18 height 18
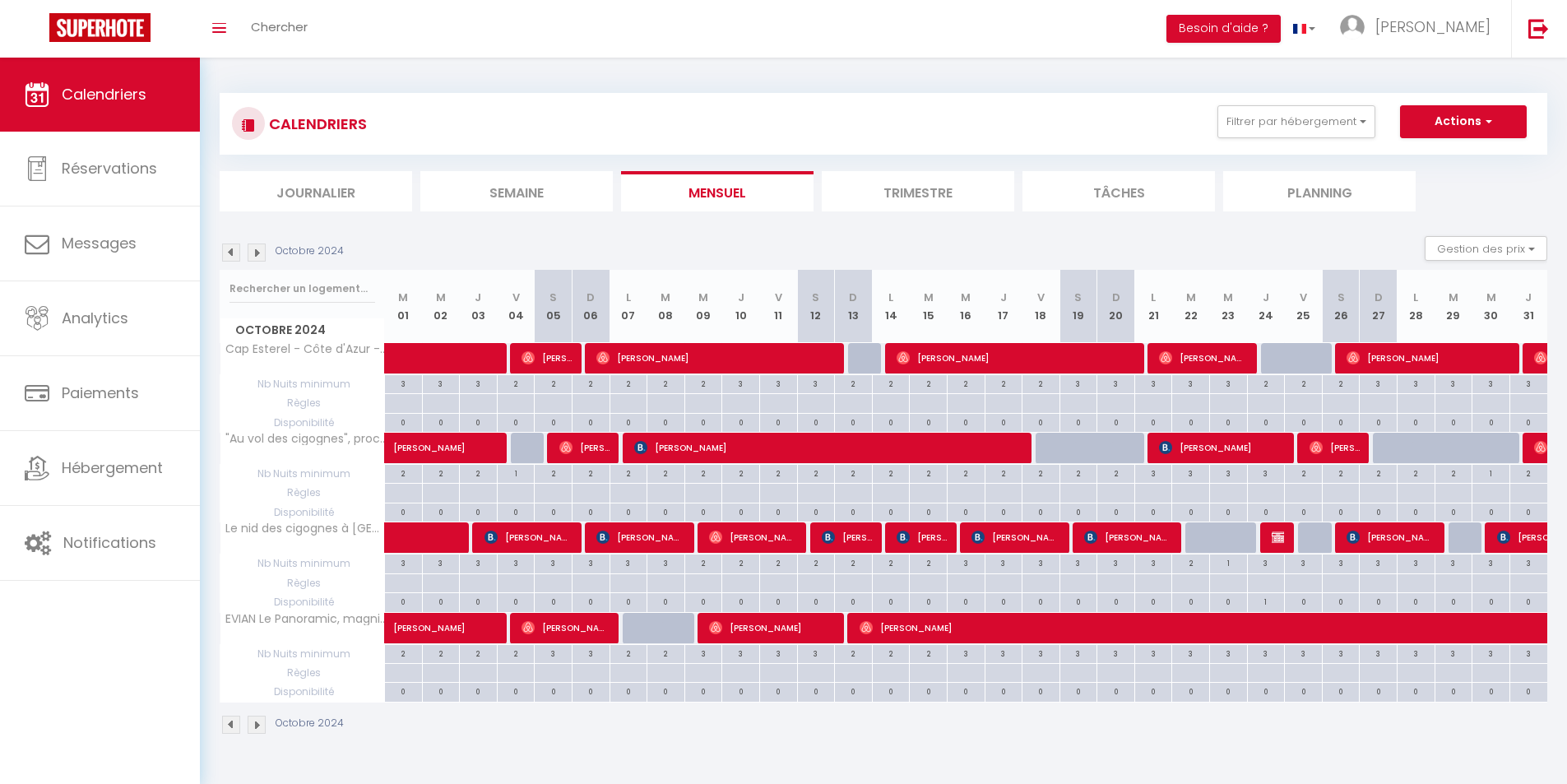
click at [255, 250] on img at bounding box center [257, 252] width 18 height 18
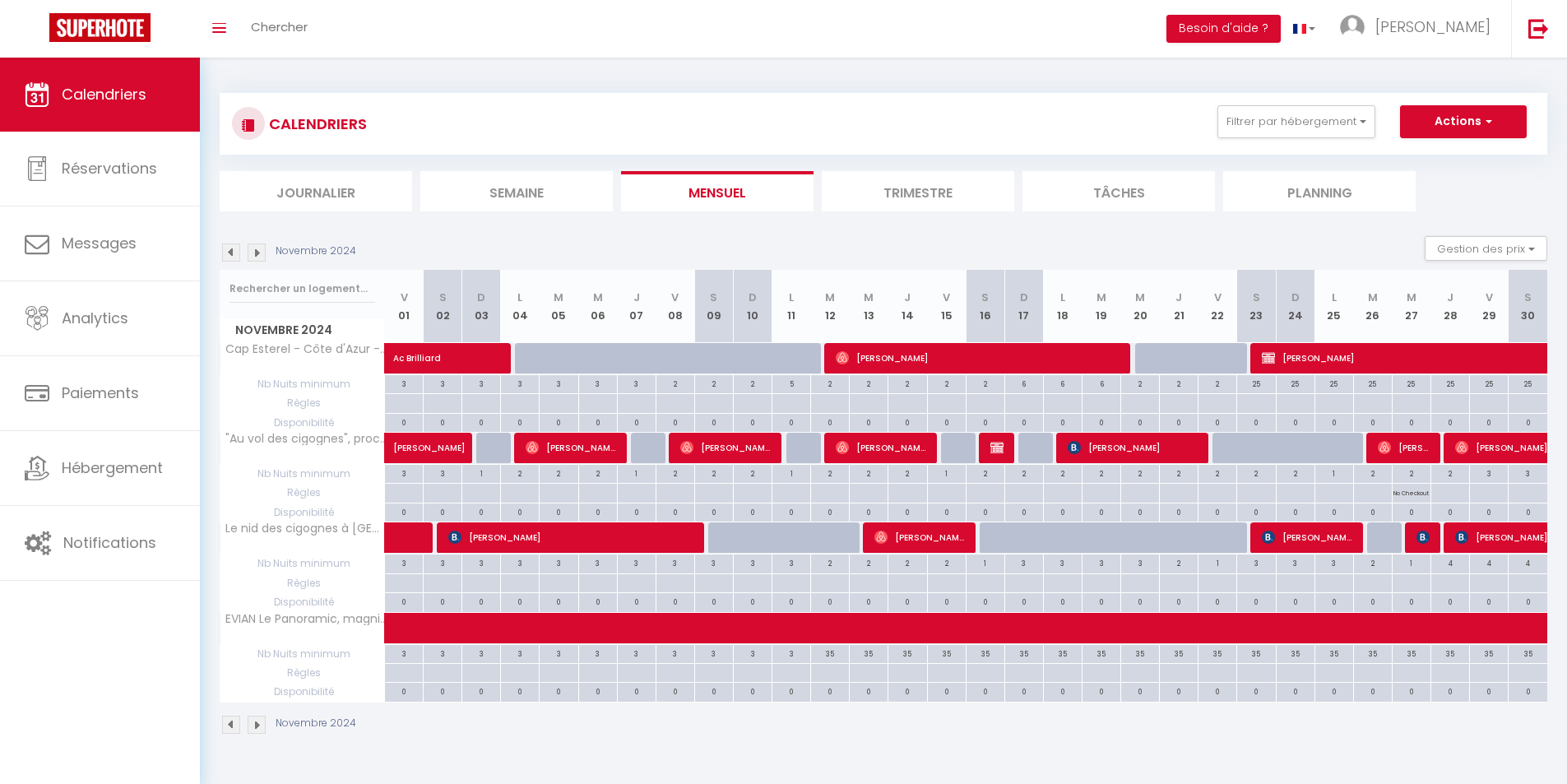
click at [238, 255] on img at bounding box center [231, 252] width 18 height 18
